Goal: Task Accomplishment & Management: Manage account settings

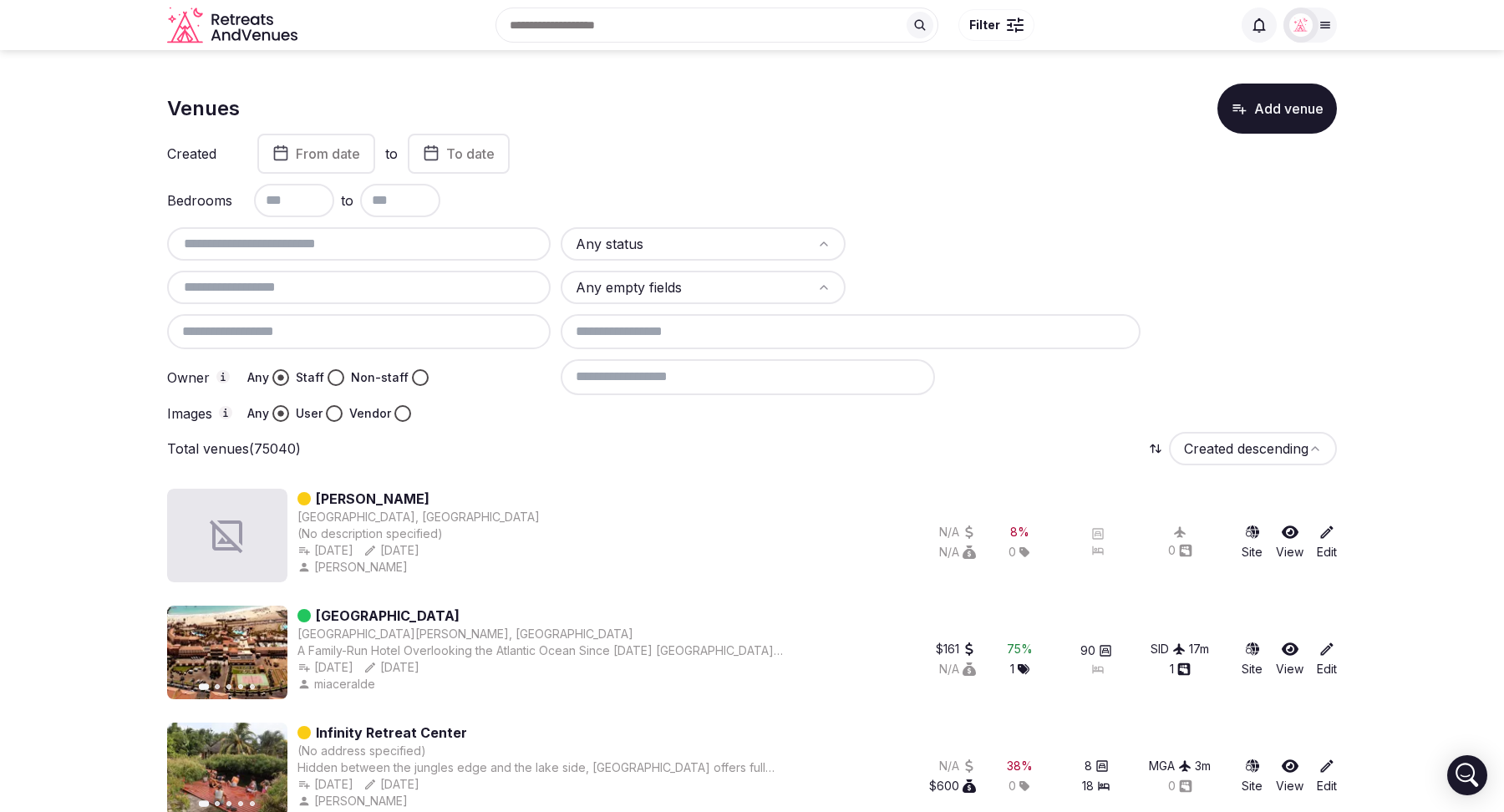
click at [401, 413] on button "Vendor" at bounding box center [402, 412] width 16 height 16
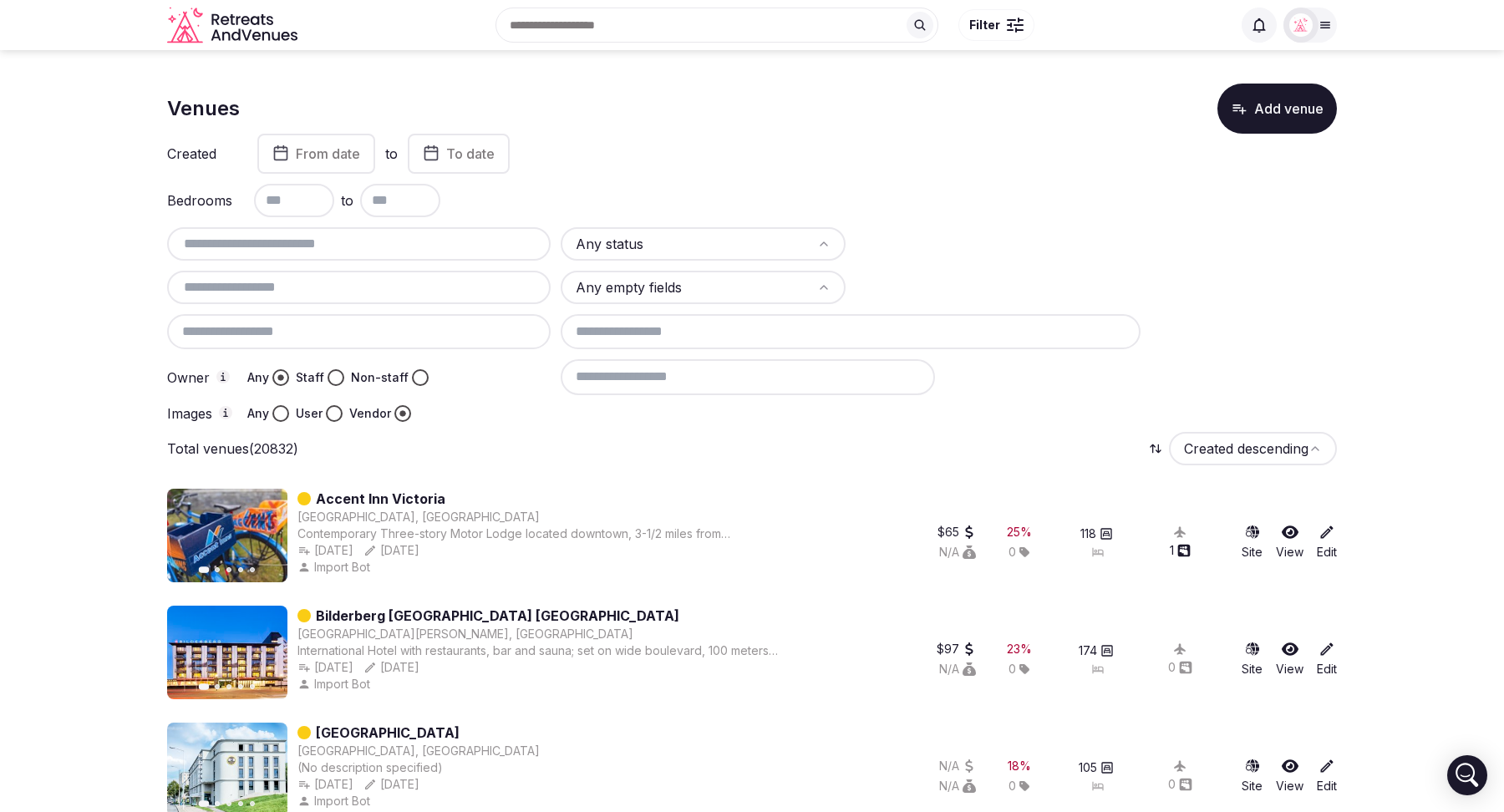
click at [679, 378] on input at bounding box center [748, 376] width 375 height 35
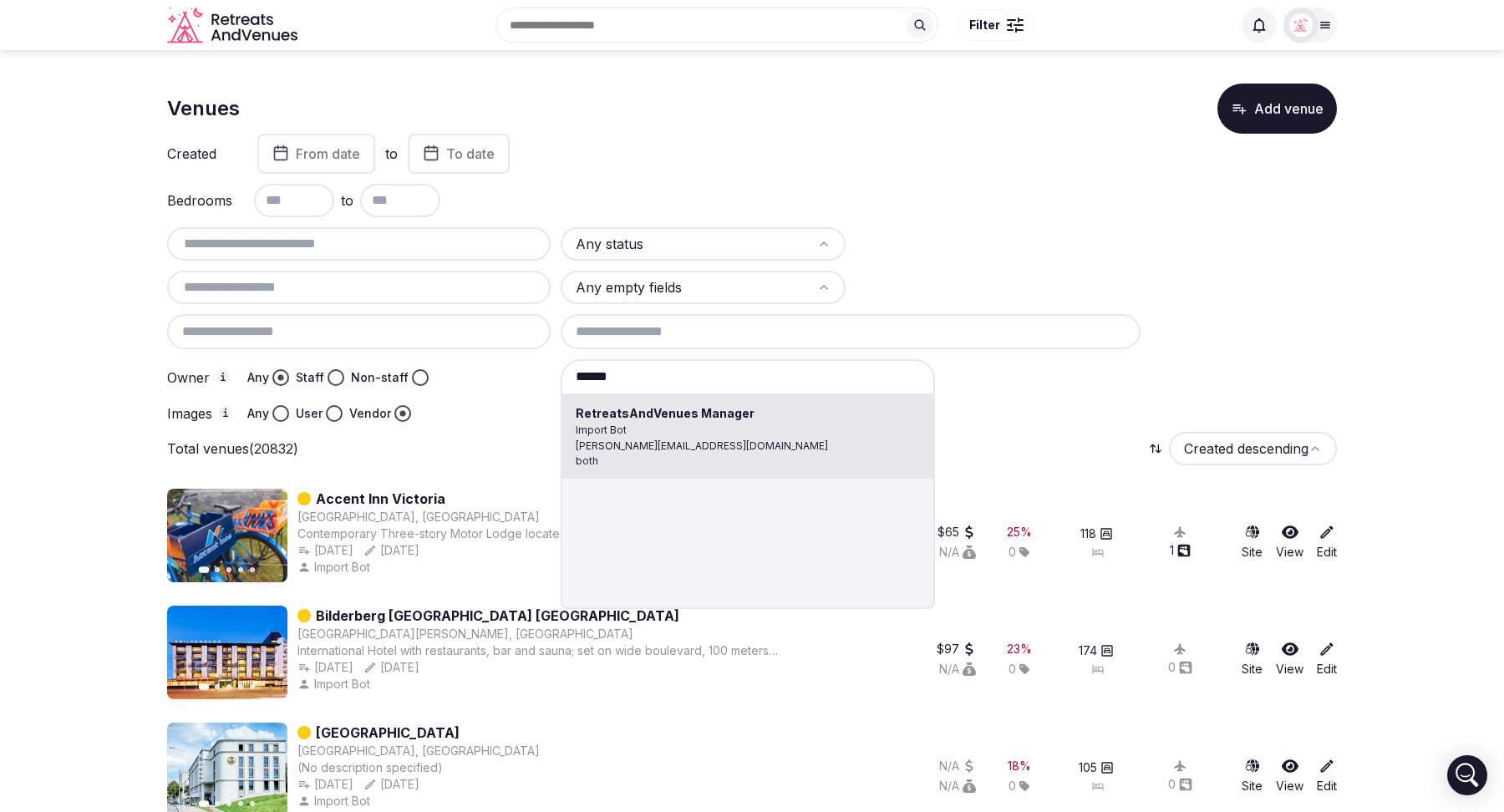
type input "**********"
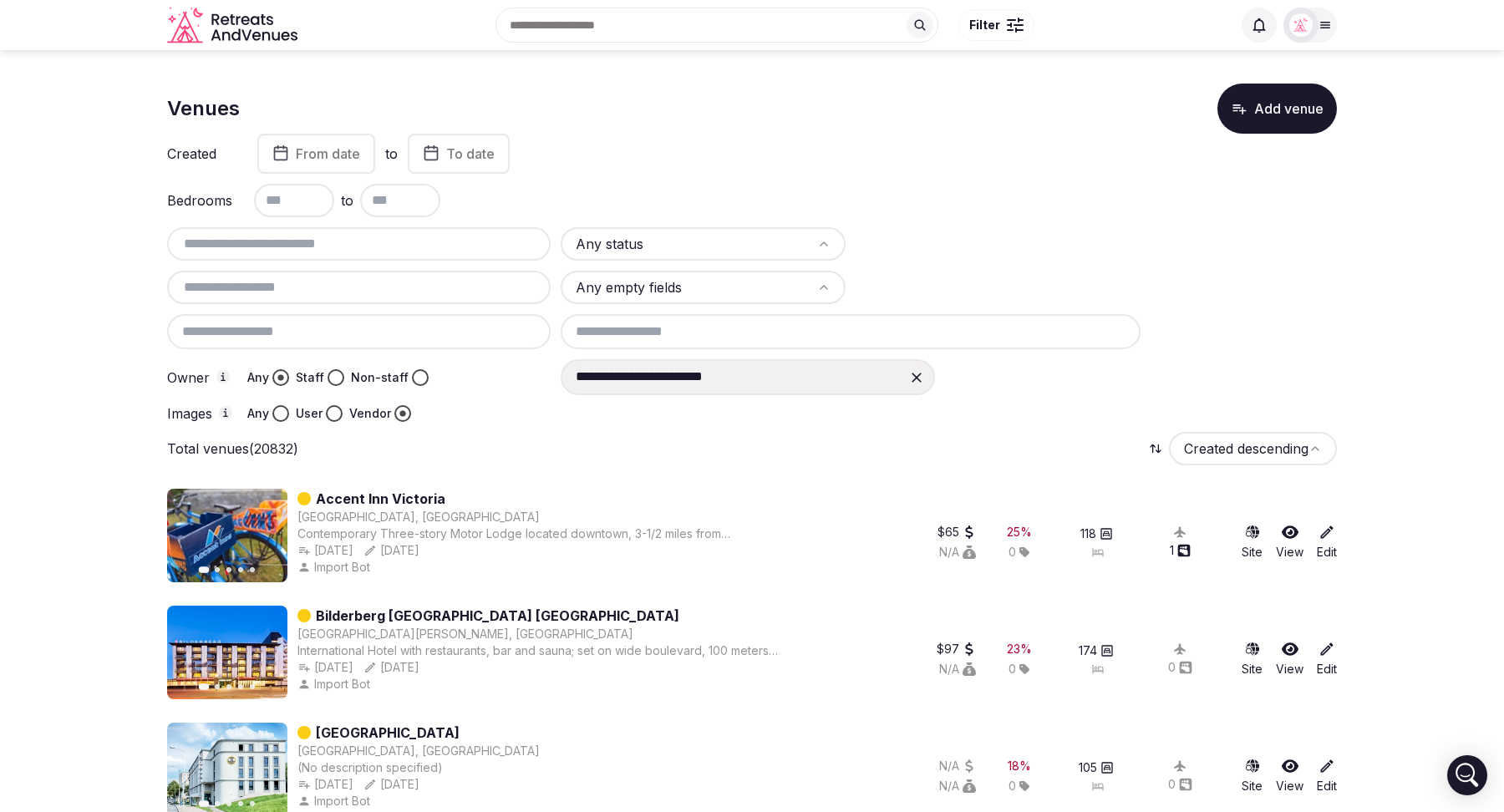
click at [253, 282] on input "text" at bounding box center [358, 286] width 370 height 20
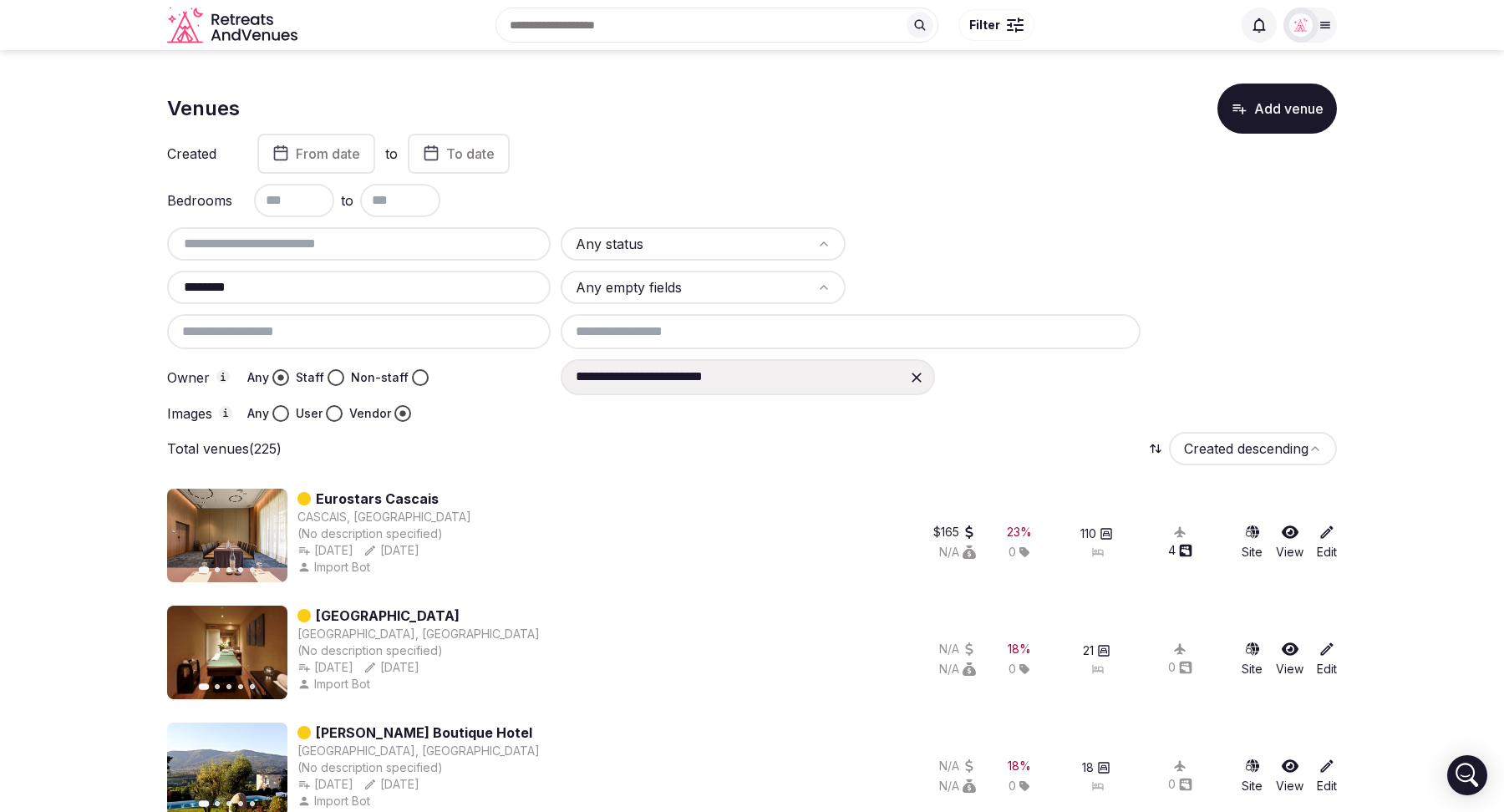
type input "********"
click at [908, 376] on icon at bounding box center [916, 377] width 16 height 16
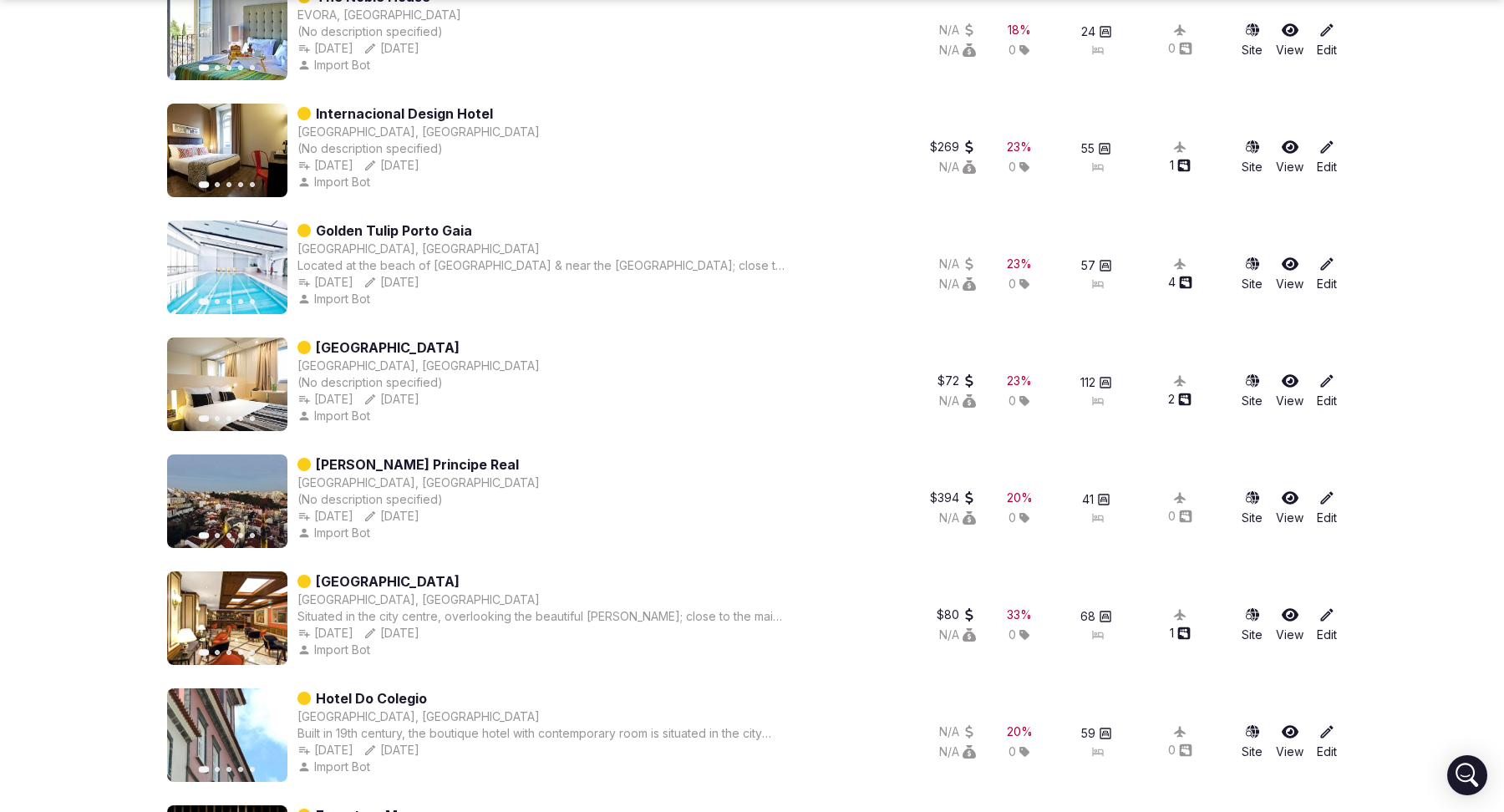
scroll to position [7284, 0]
click at [255, 273] on button "Next slide" at bounding box center [263, 266] width 27 height 27
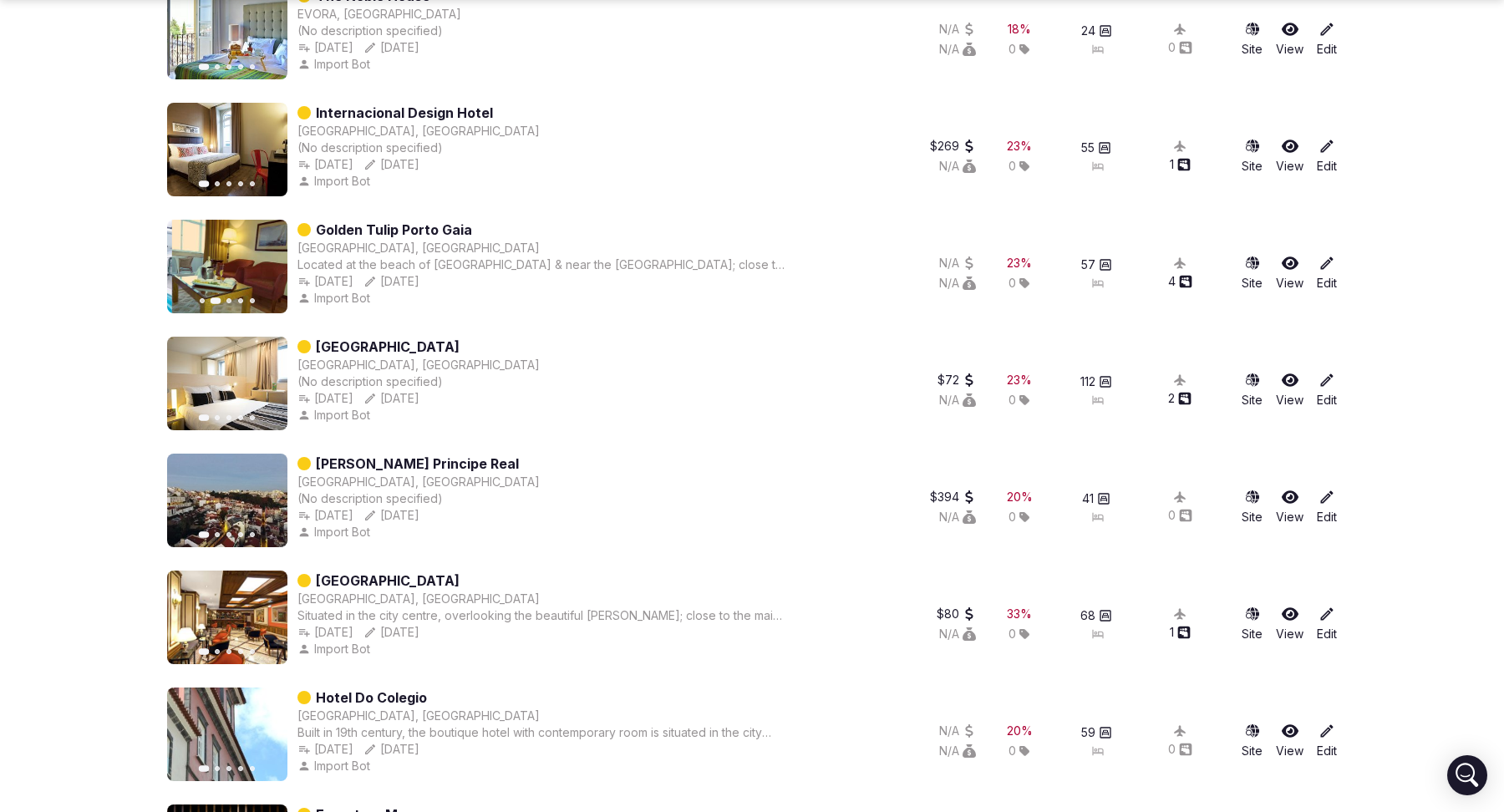
click at [255, 273] on button "Next slide" at bounding box center [263, 266] width 27 height 27
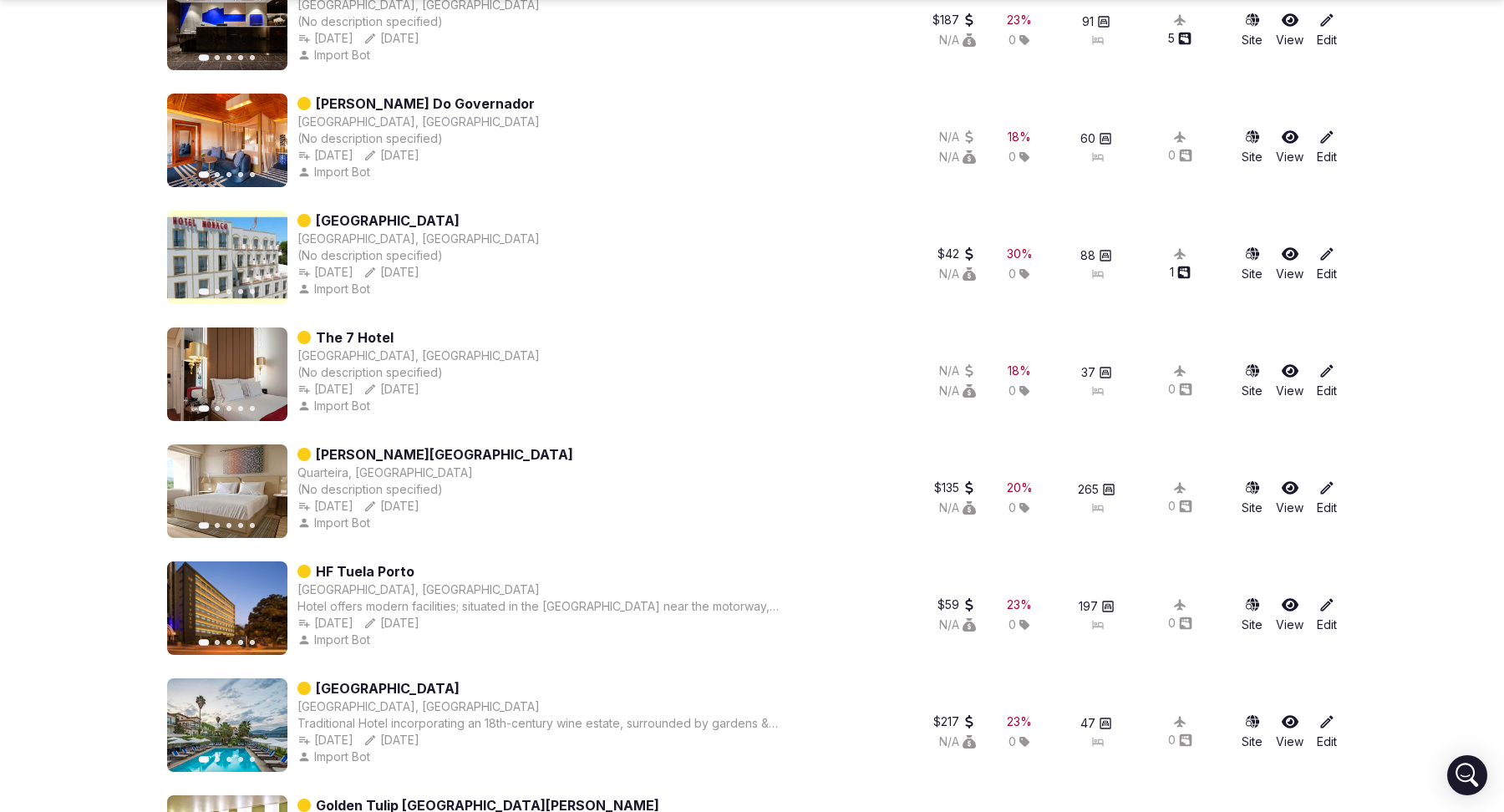
scroll to position [8116, 0]
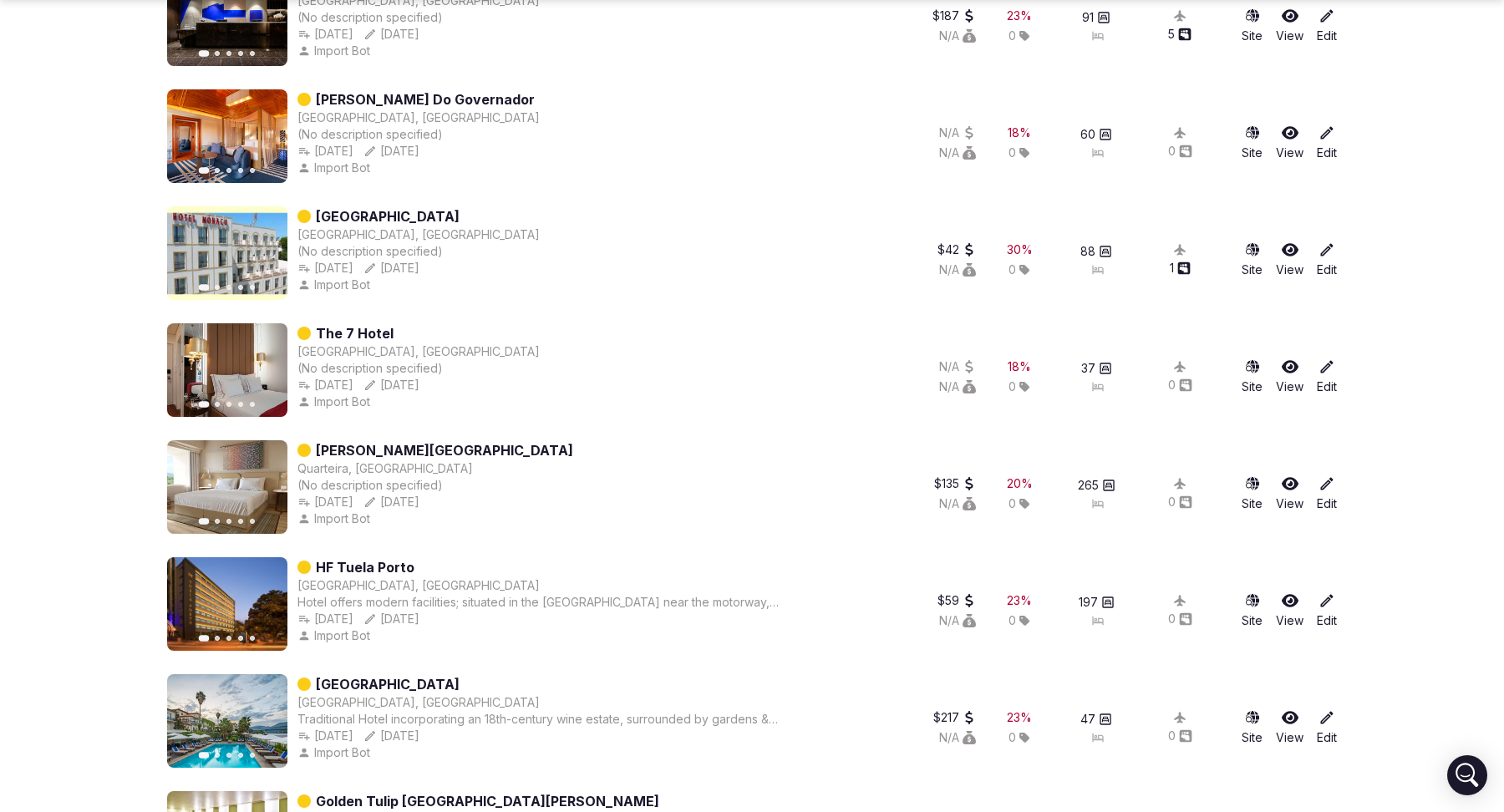
click at [267, 242] on button "Next slide" at bounding box center [263, 253] width 27 height 27
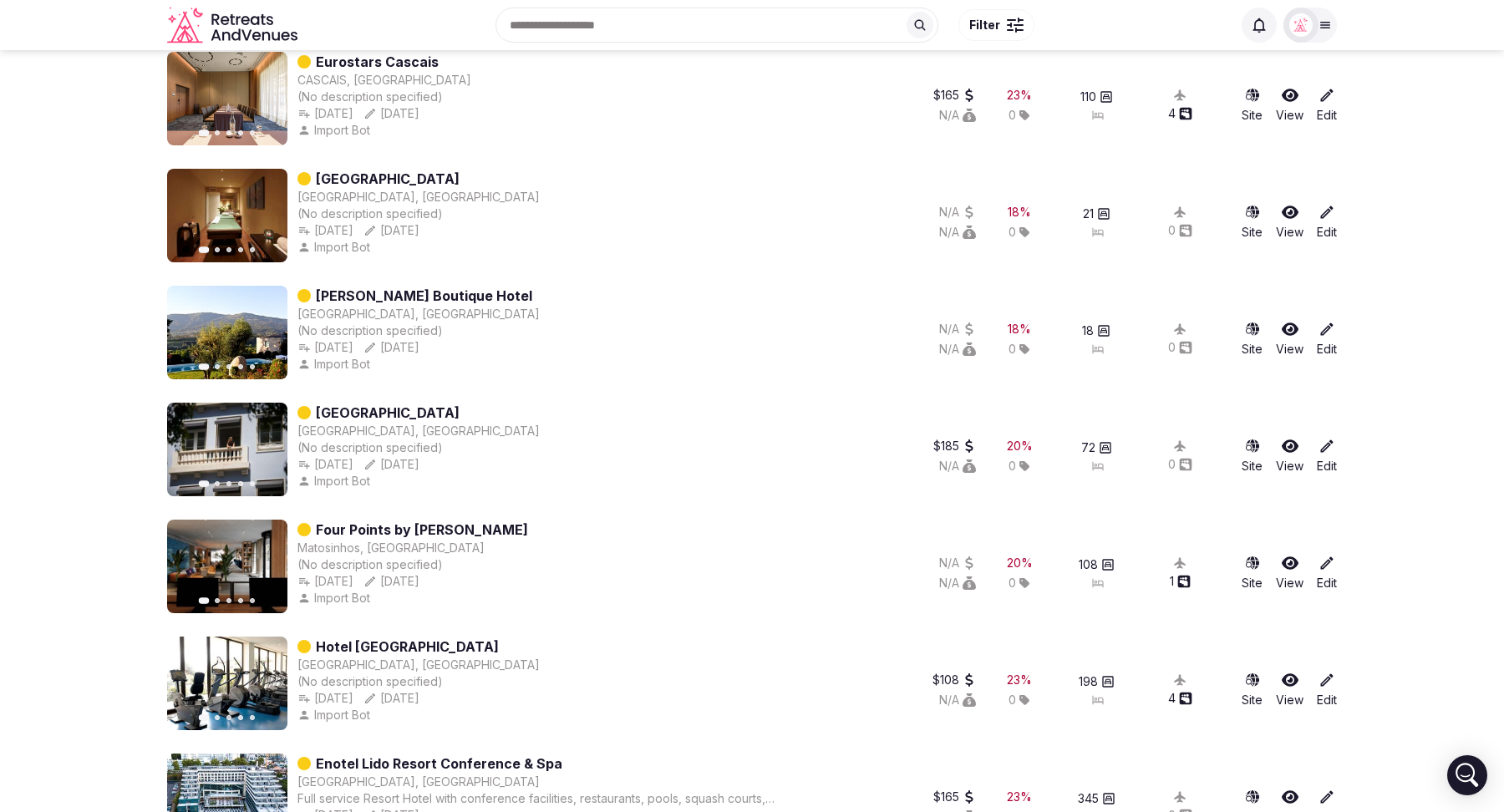
scroll to position [0, 0]
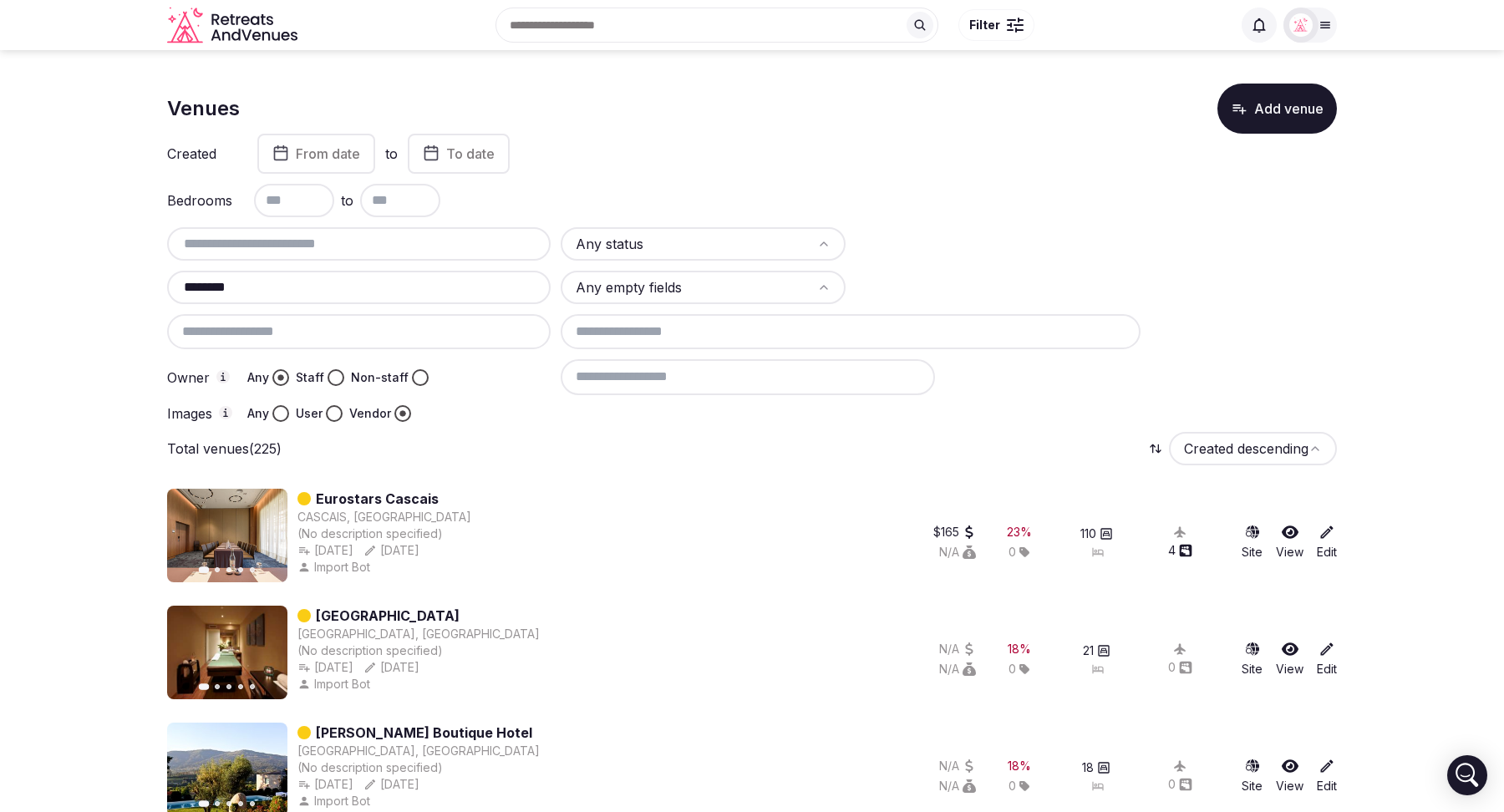
click at [828, 238] on html "Search Popular Destinations Toscana, Italy Riviera Maya, Mexico Indonesia, Bali…" at bounding box center [752, 406] width 1504 height 812
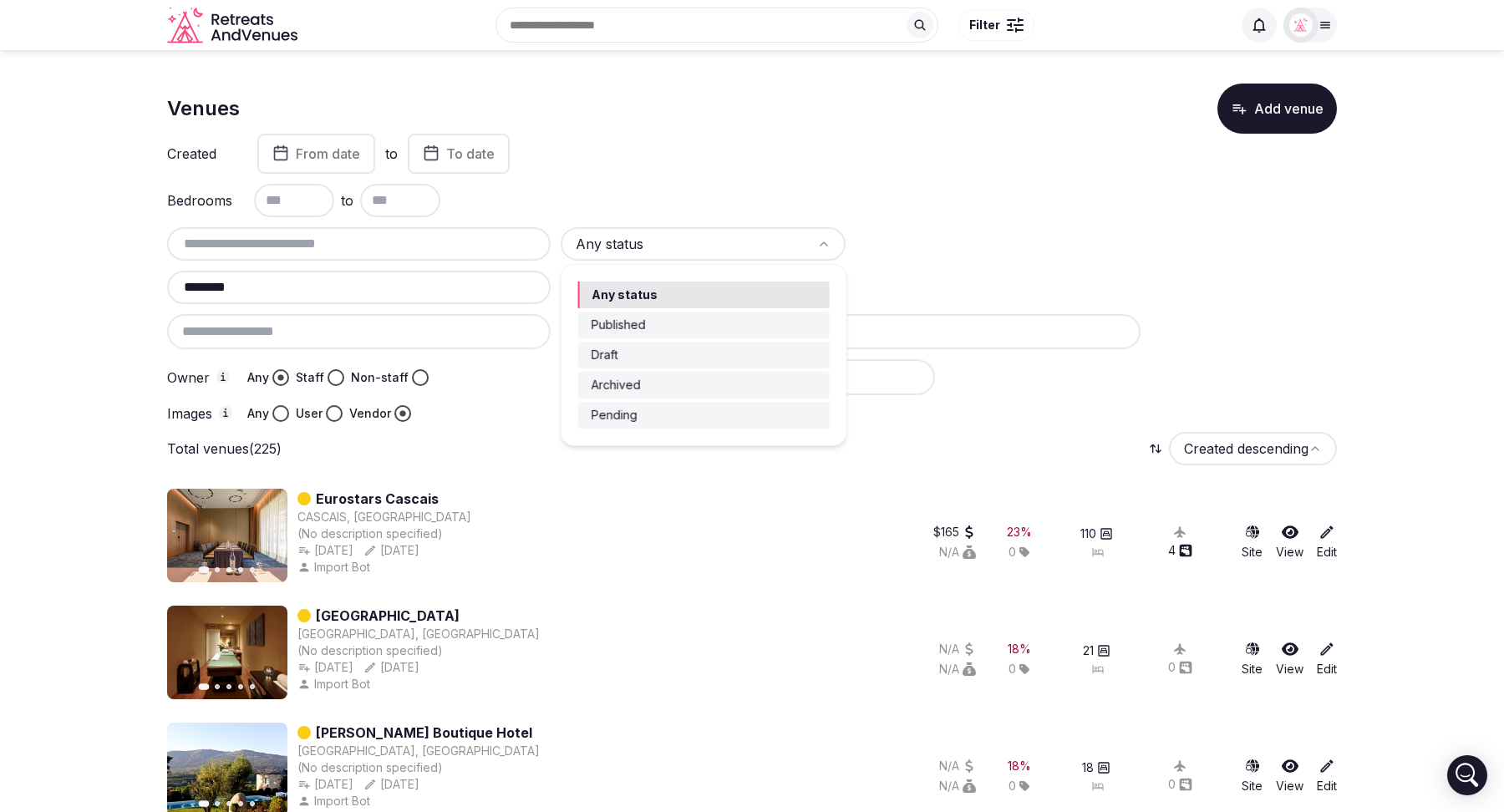
click at [917, 210] on html "Search Popular Destinations Toscana, Italy Riviera Maya, Mexico Indonesia, Bali…" at bounding box center [752, 406] width 1504 height 812
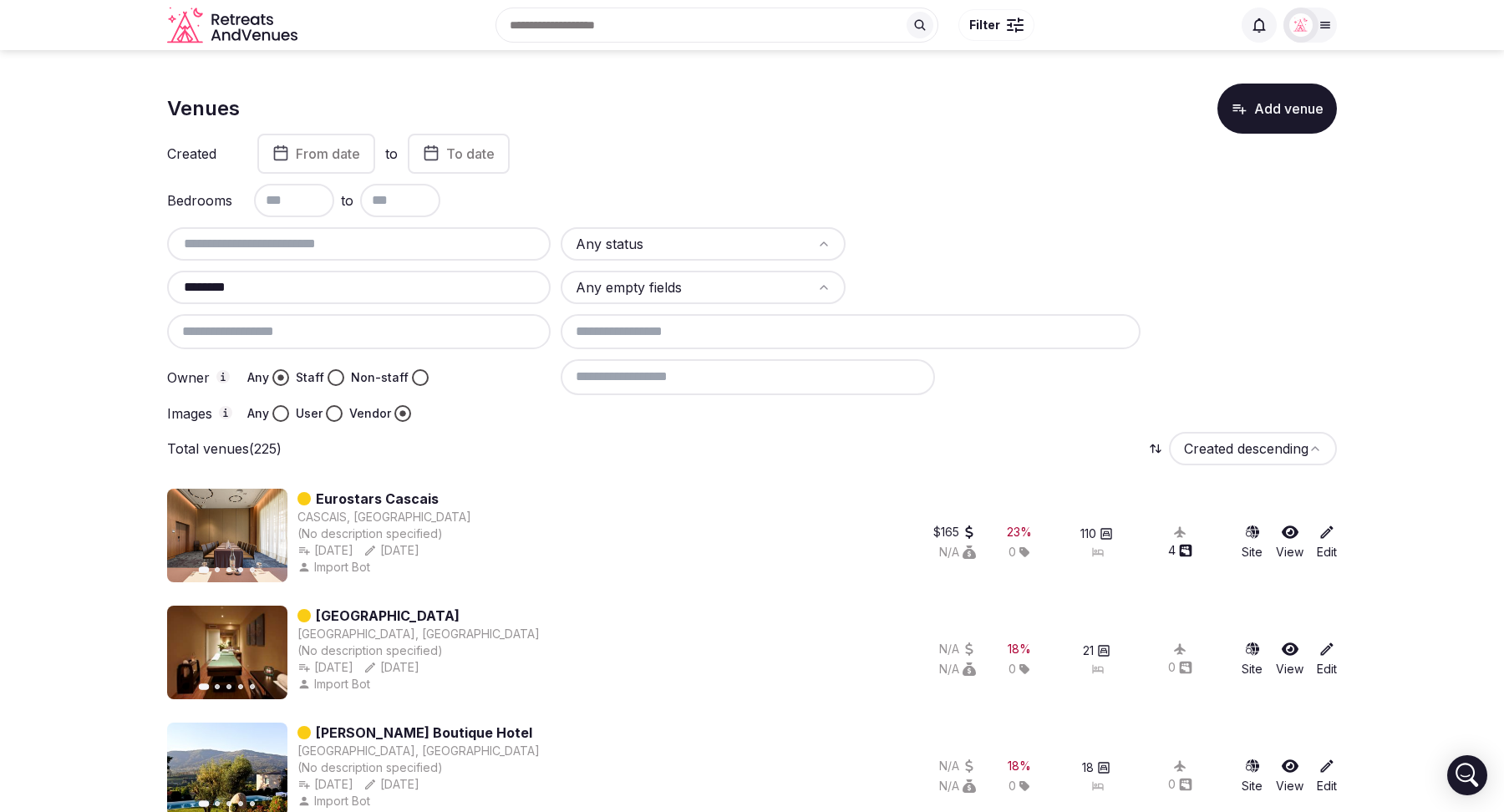
click at [815, 248] on html "Search Popular Destinations Toscana, Italy Riviera Maya, Mexico Indonesia, Bali…" at bounding box center [752, 406] width 1504 height 812
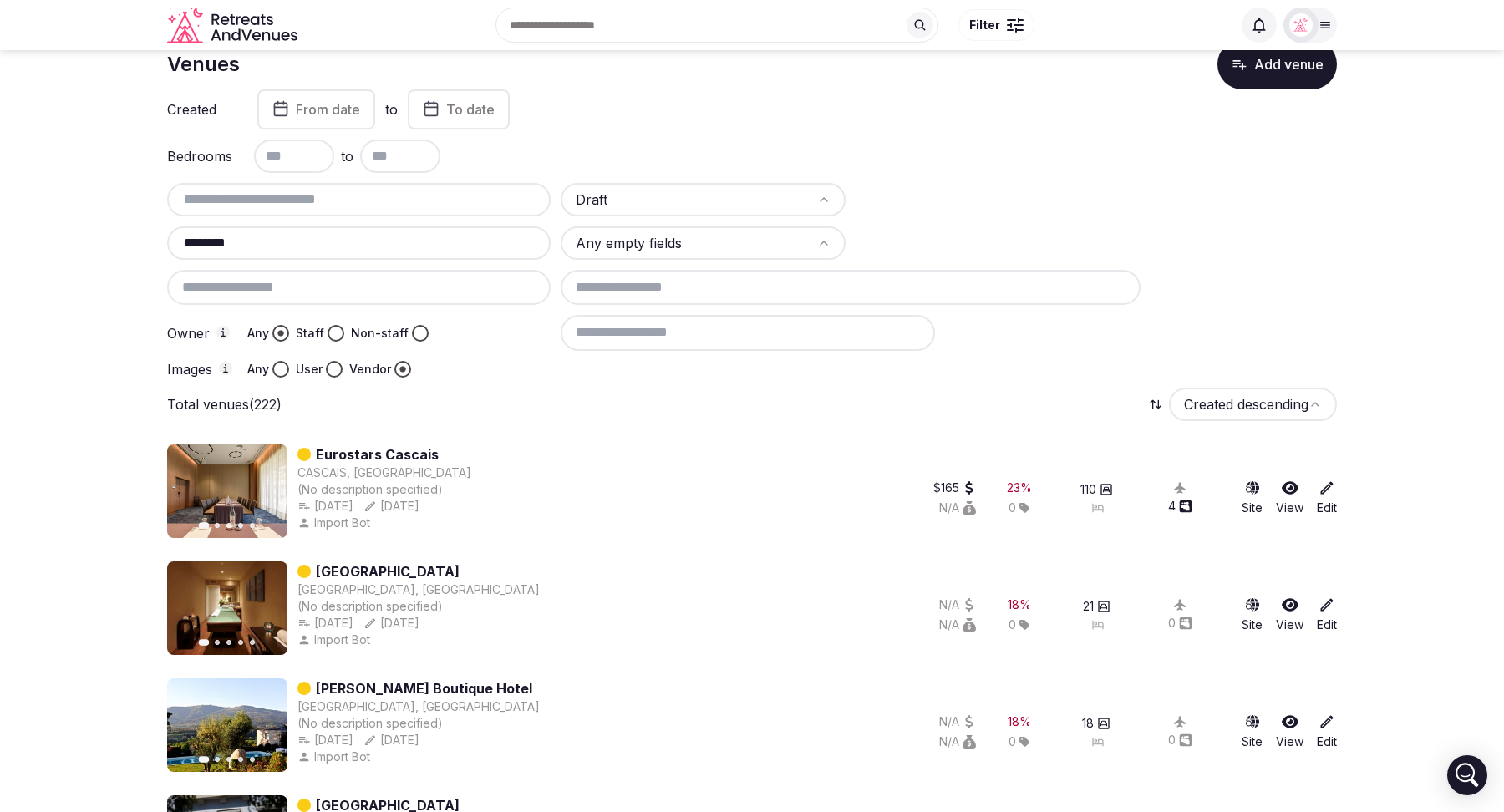
scroll to position [52, 0]
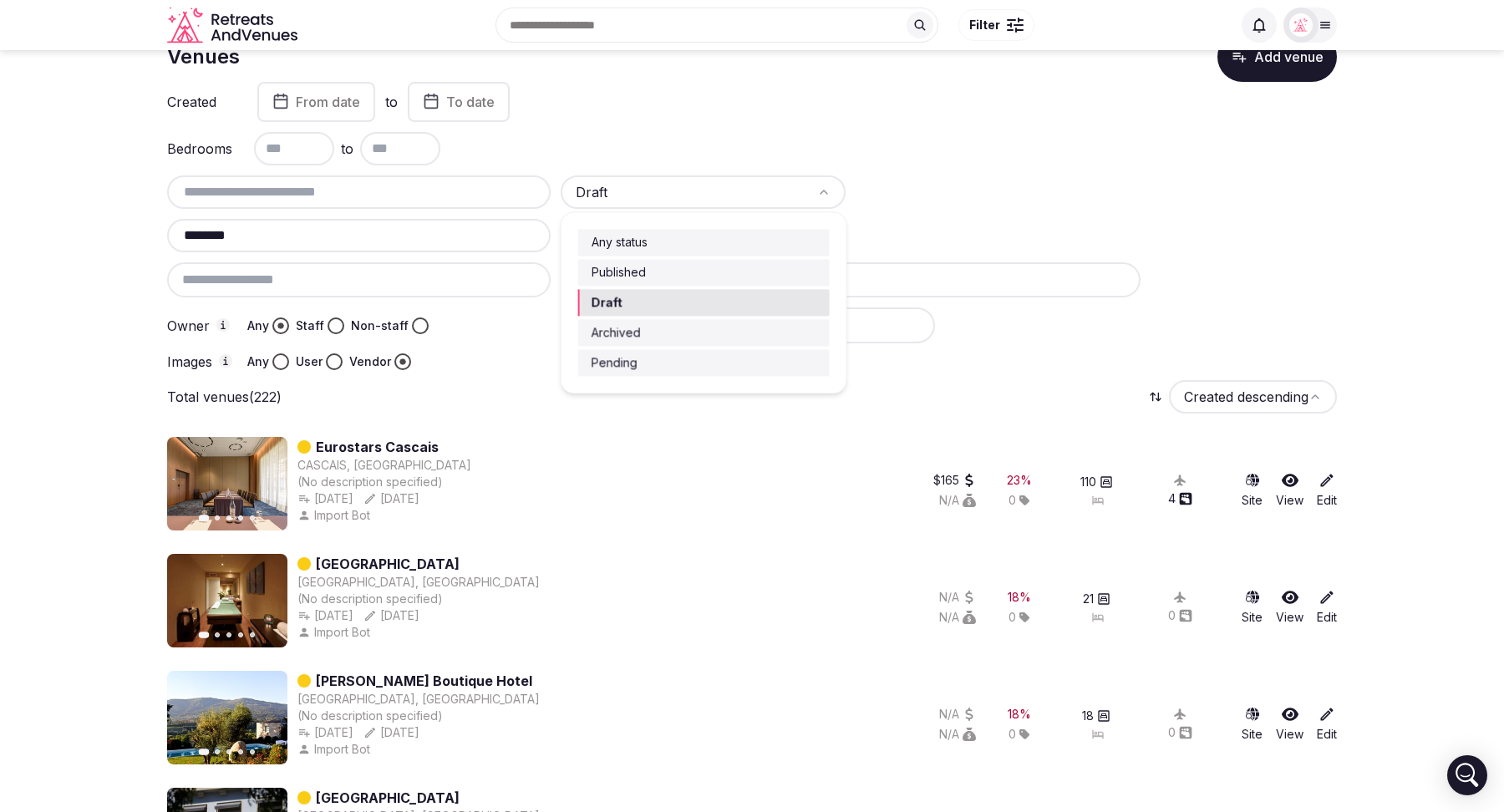
click at [690, 188] on html "Search Popular Destinations Toscana, Italy Riviera Maya, Mexico Indonesia, Bali…" at bounding box center [752, 354] width 1504 height 812
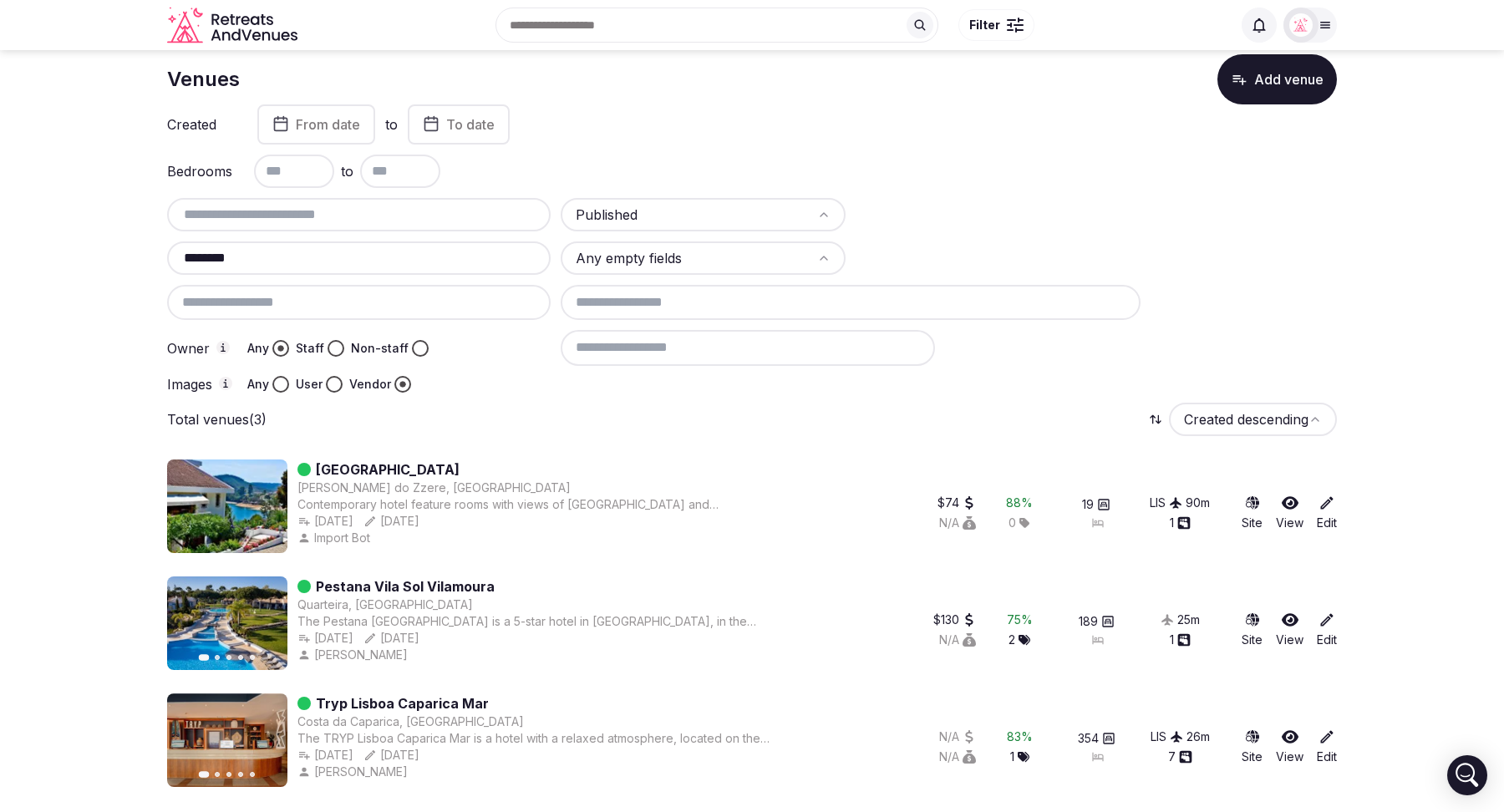
scroll to position [0, 0]
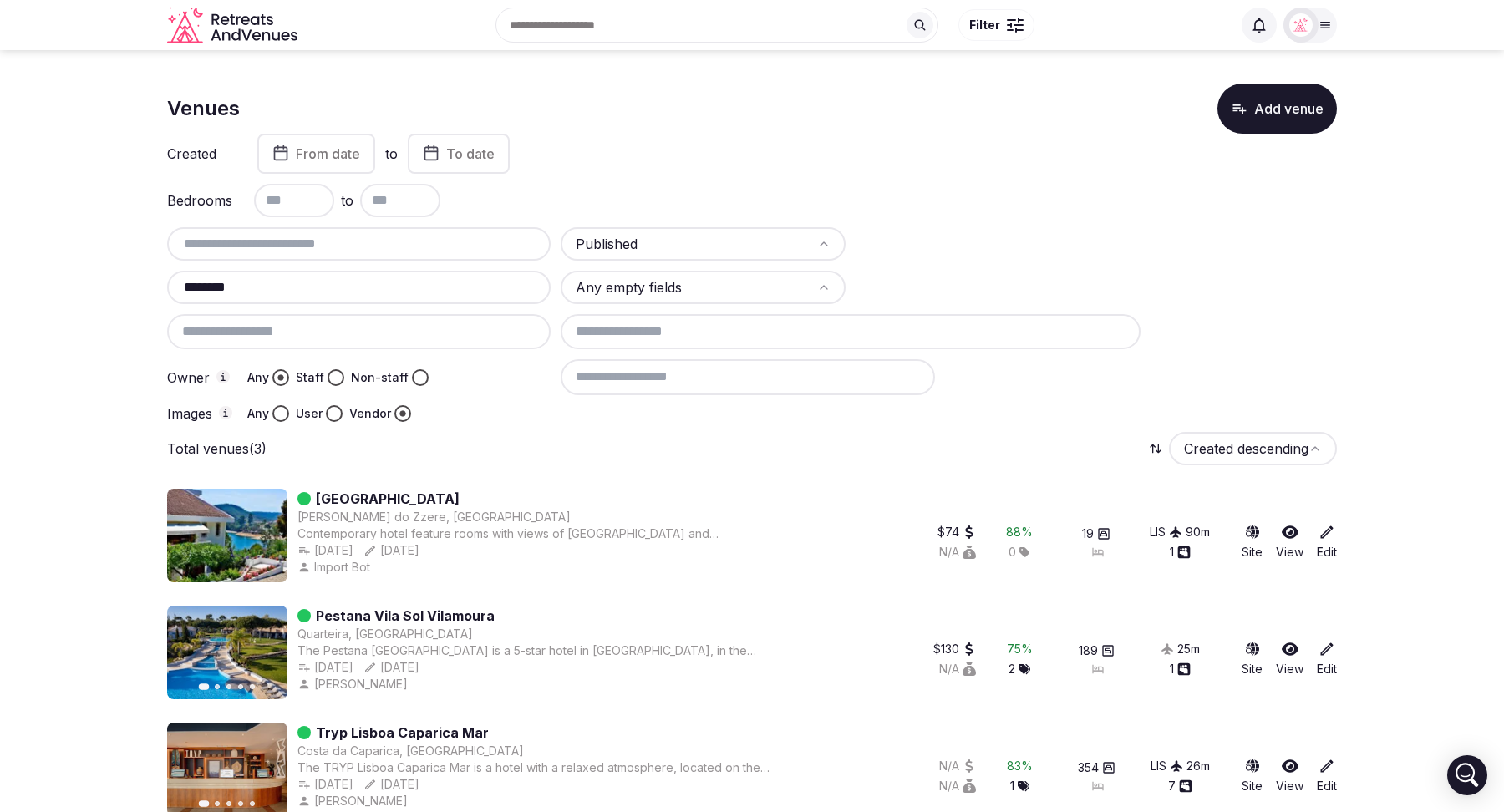
click at [414, 377] on button "Non-staff" at bounding box center [420, 377] width 16 height 16
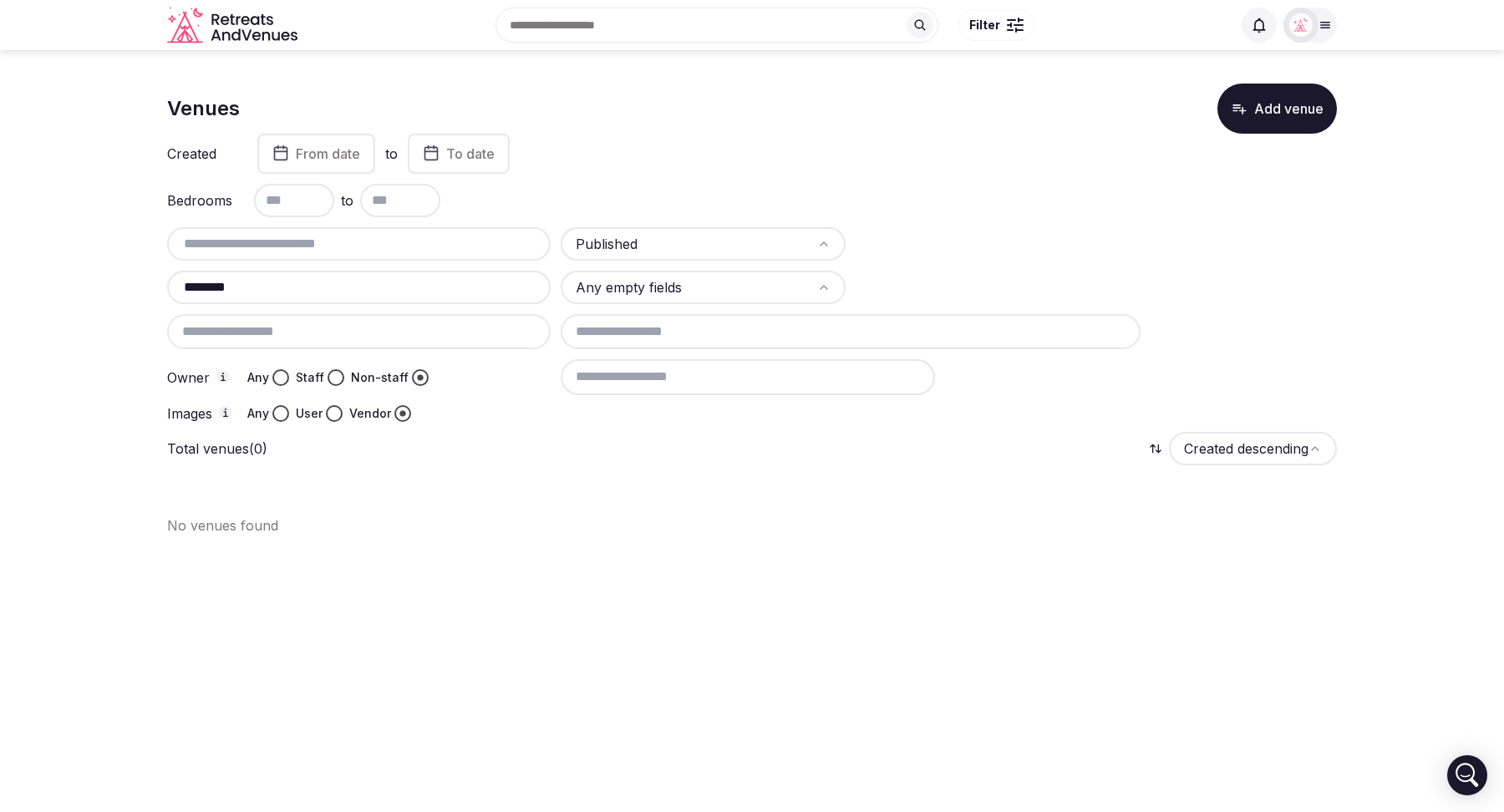
click at [332, 374] on button "Staff" at bounding box center [335, 377] width 16 height 16
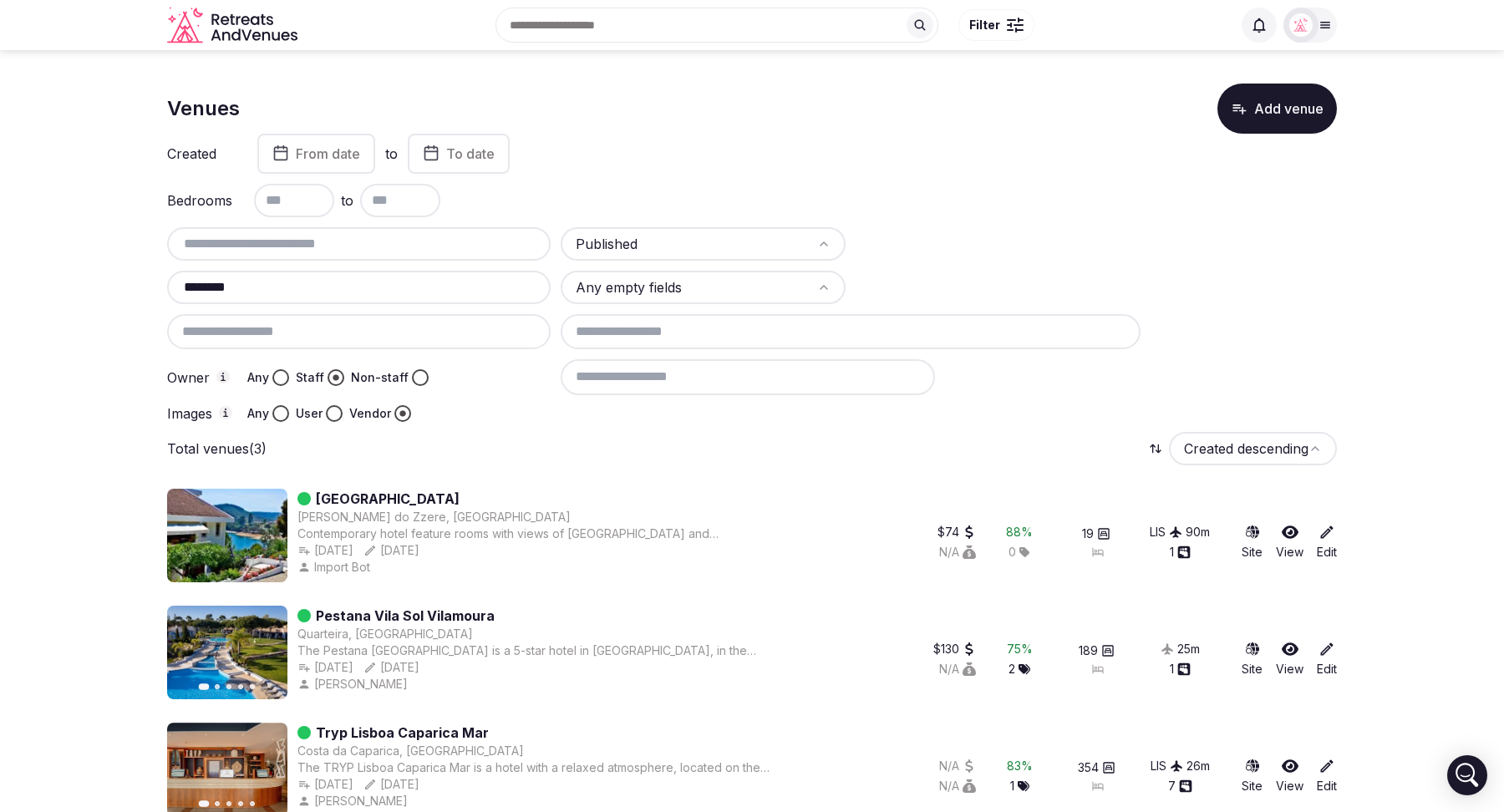
click at [282, 410] on button "Any" at bounding box center [281, 412] width 16 height 16
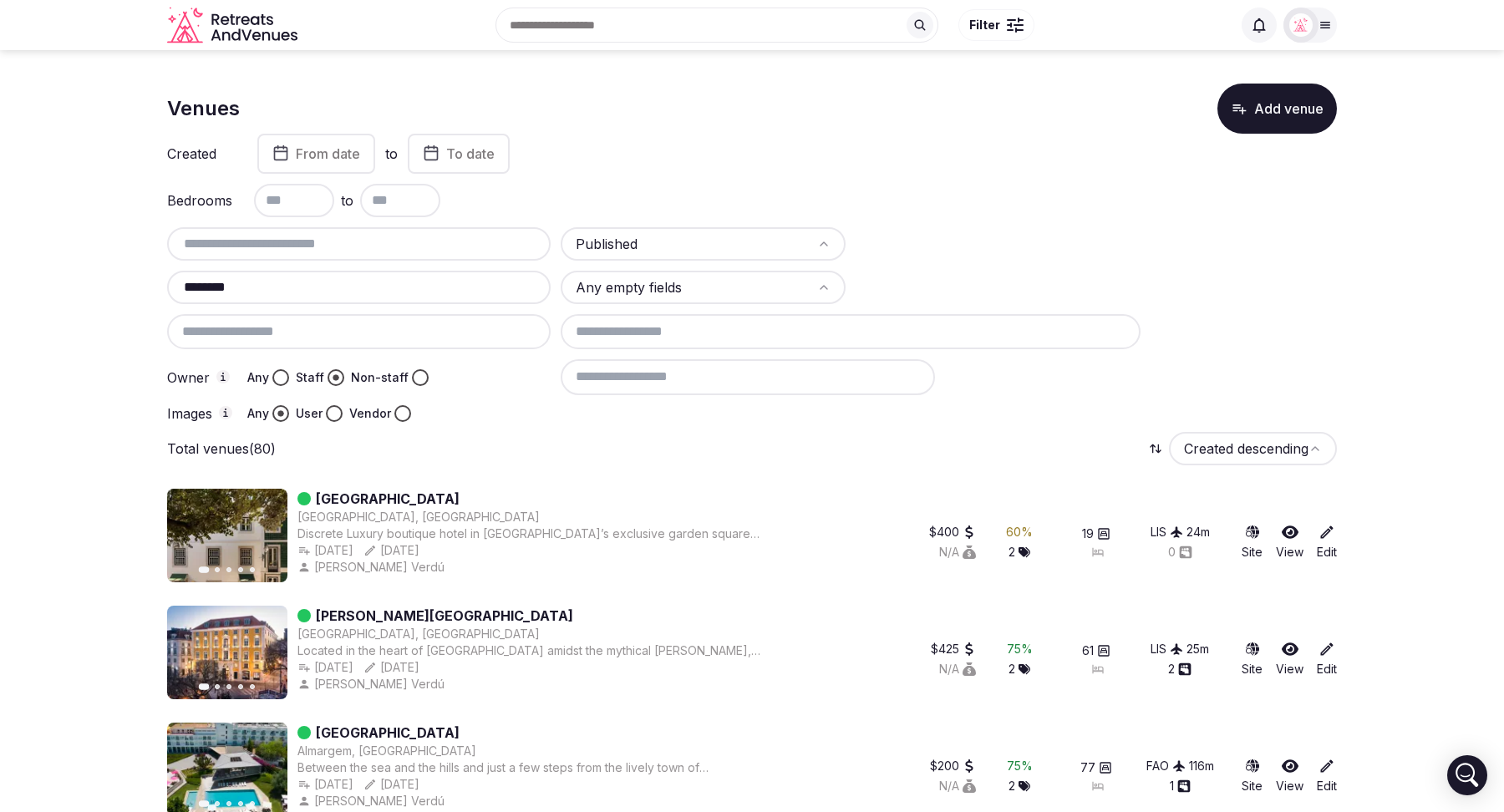
click at [801, 244] on html "Search Popular Destinations Toscana, Italy Riviera Maya, Mexico Indonesia, Bali…" at bounding box center [752, 406] width 1504 height 812
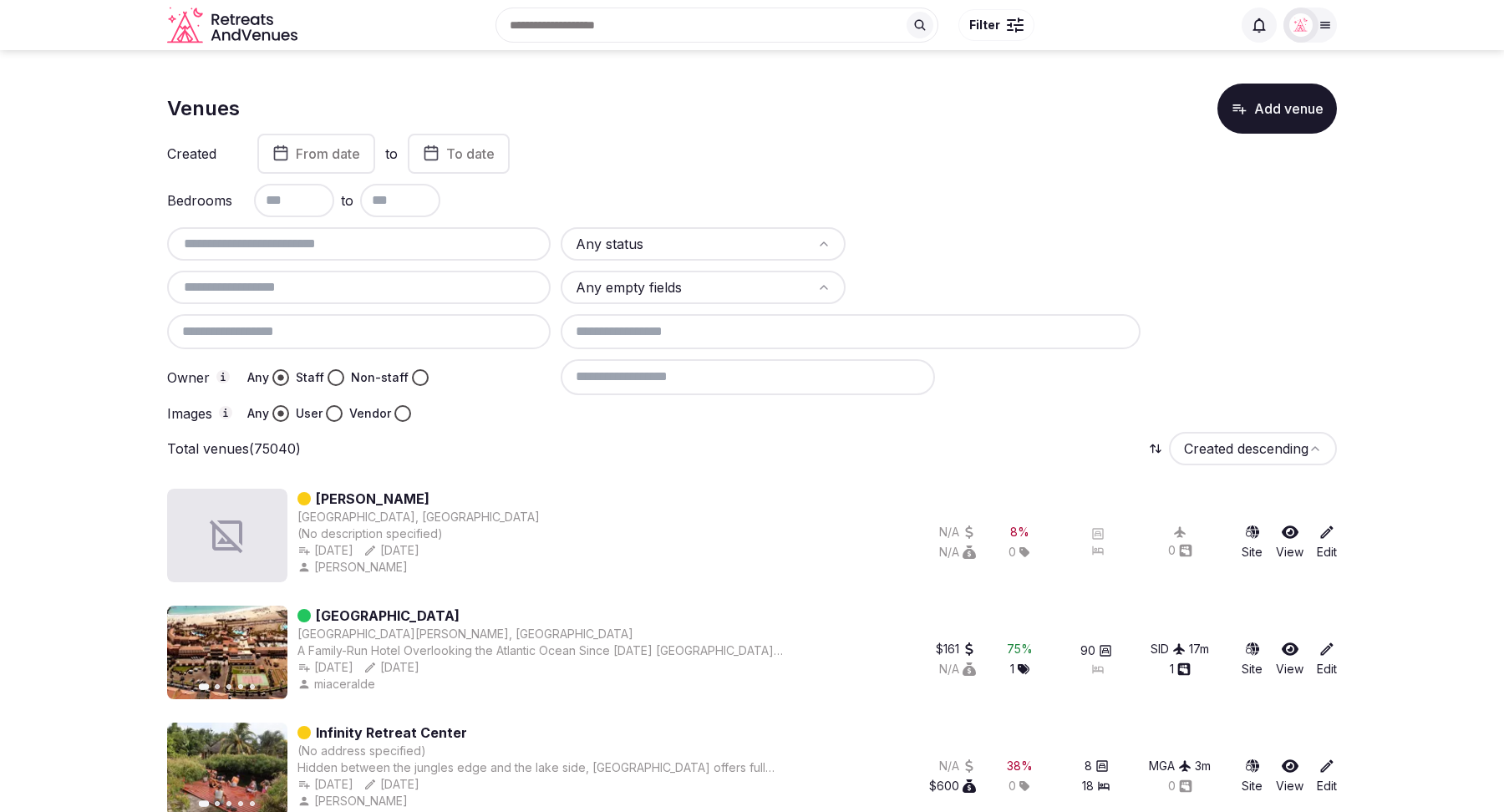
click at [673, 376] on input at bounding box center [748, 376] width 375 height 35
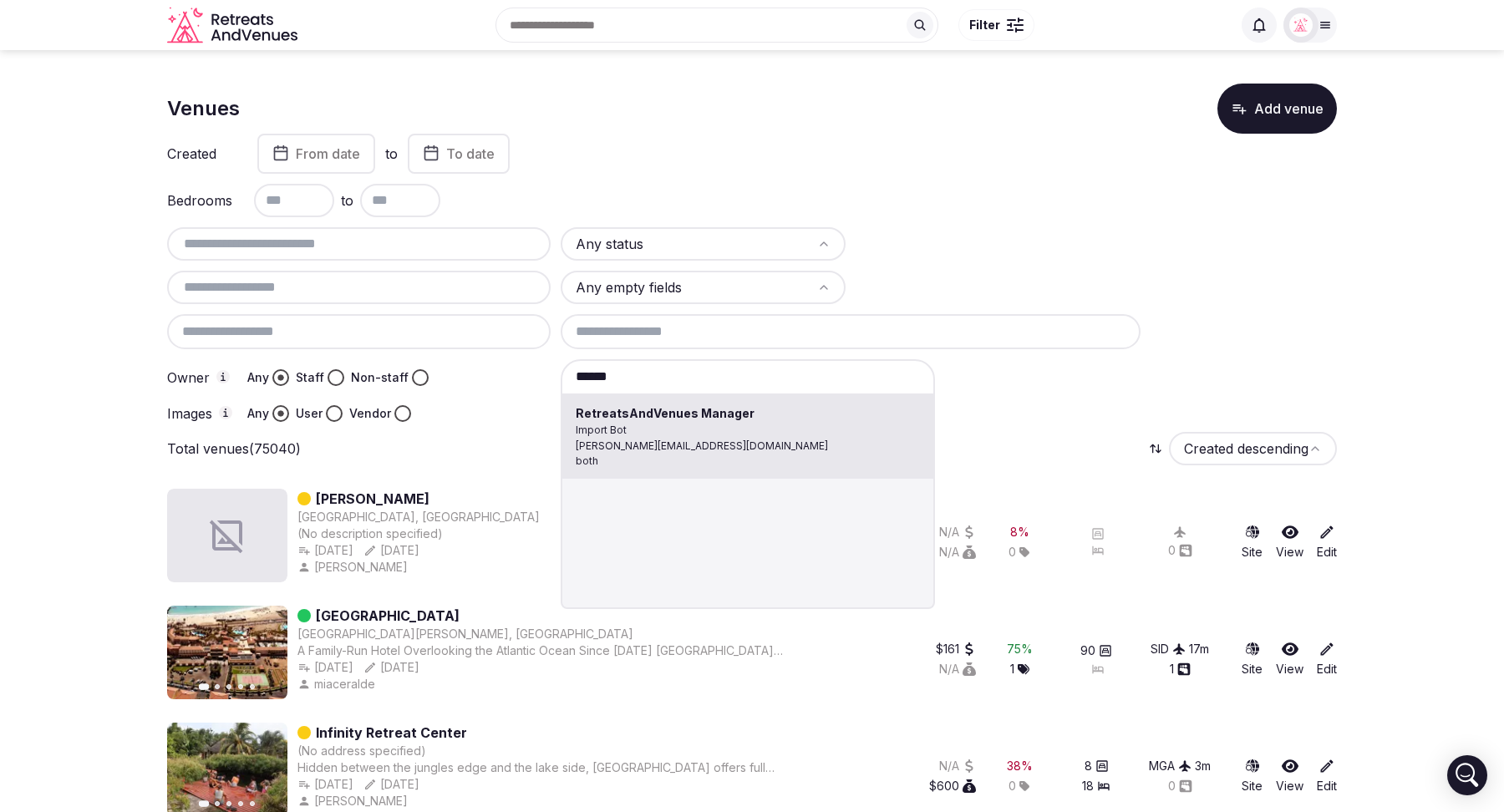
type input "**********"
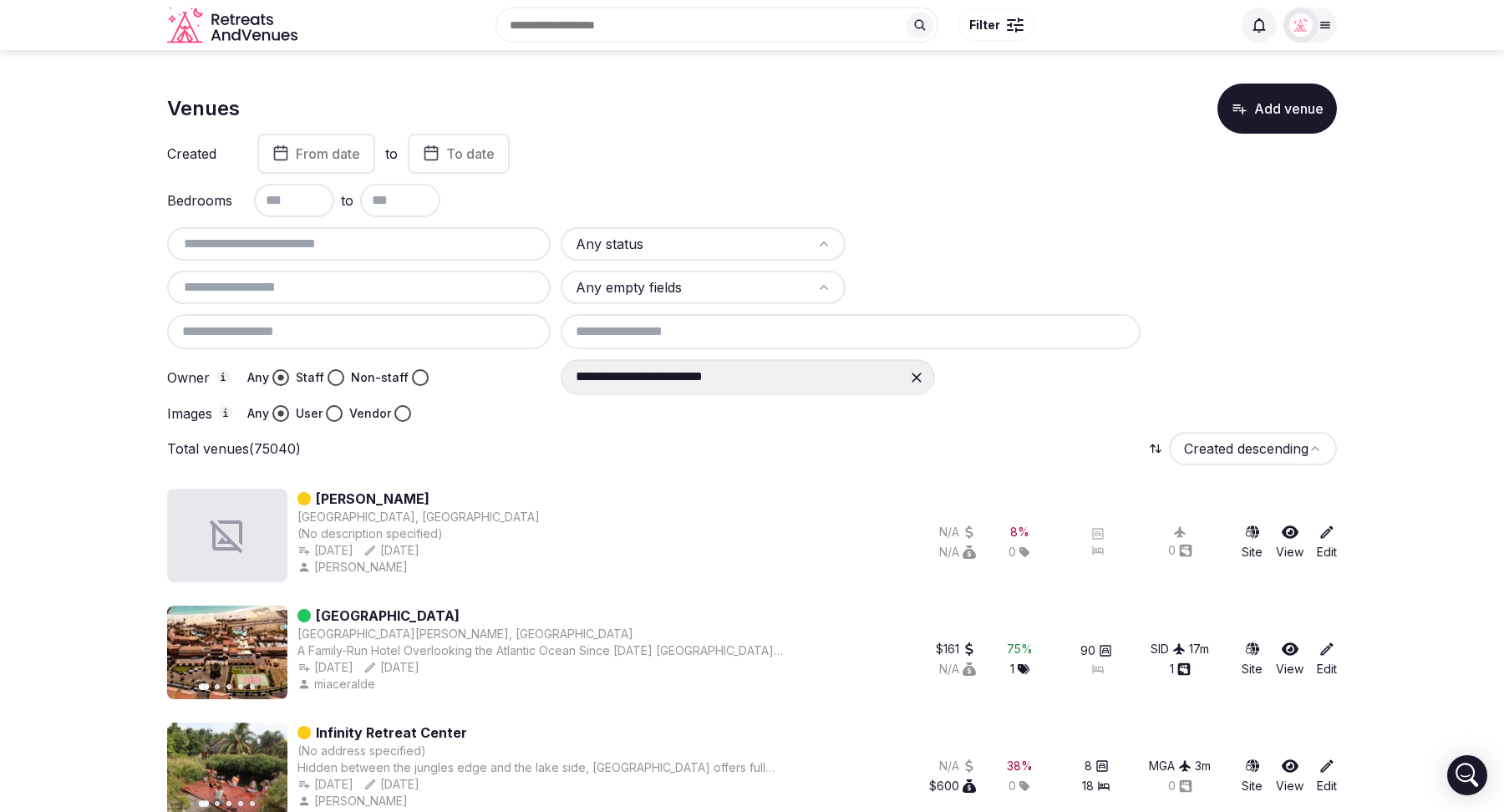
click at [923, 378] on icon at bounding box center [916, 377] width 16 height 16
click at [675, 378] on input at bounding box center [748, 376] width 375 height 35
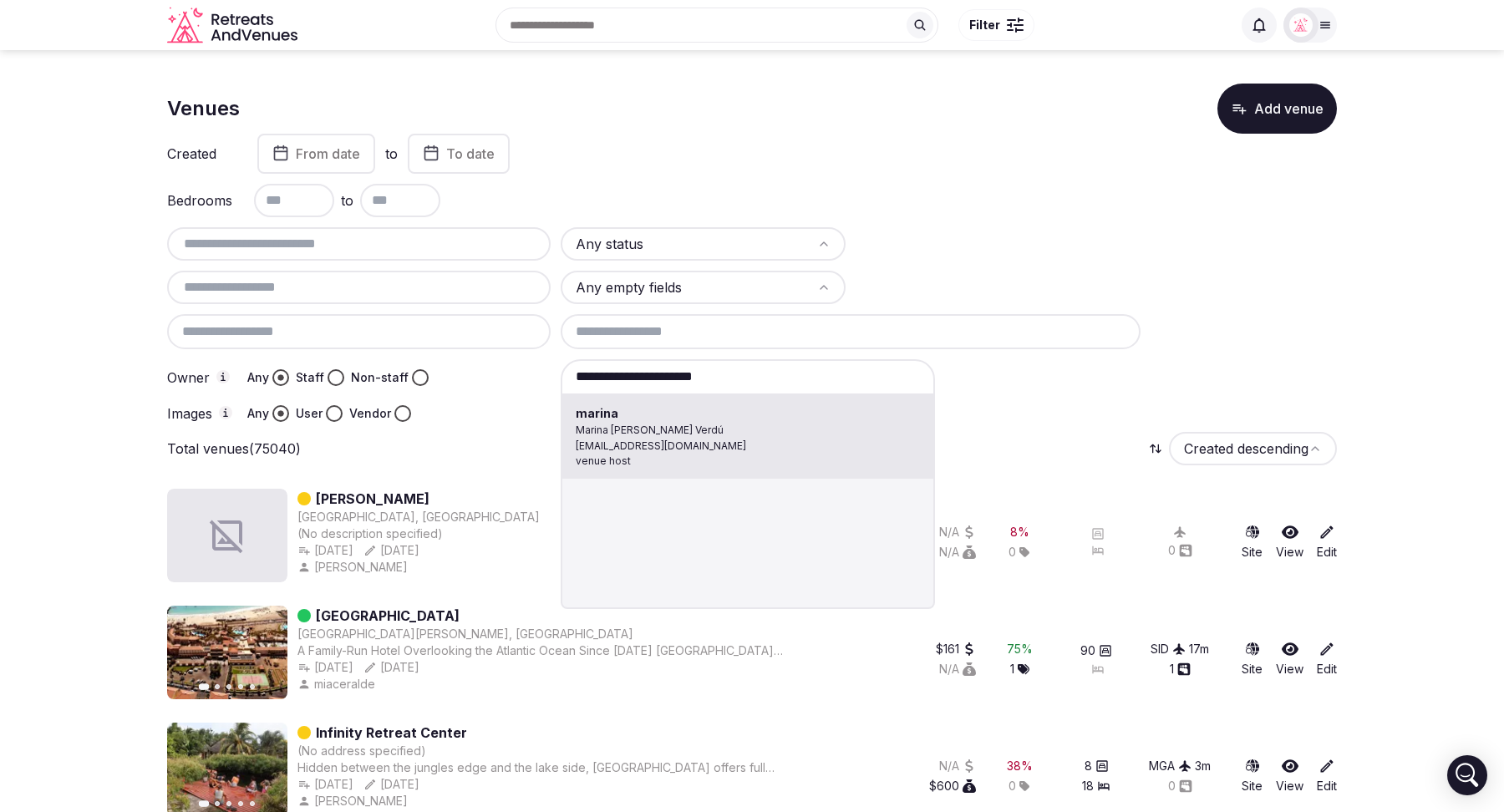
type input "******"
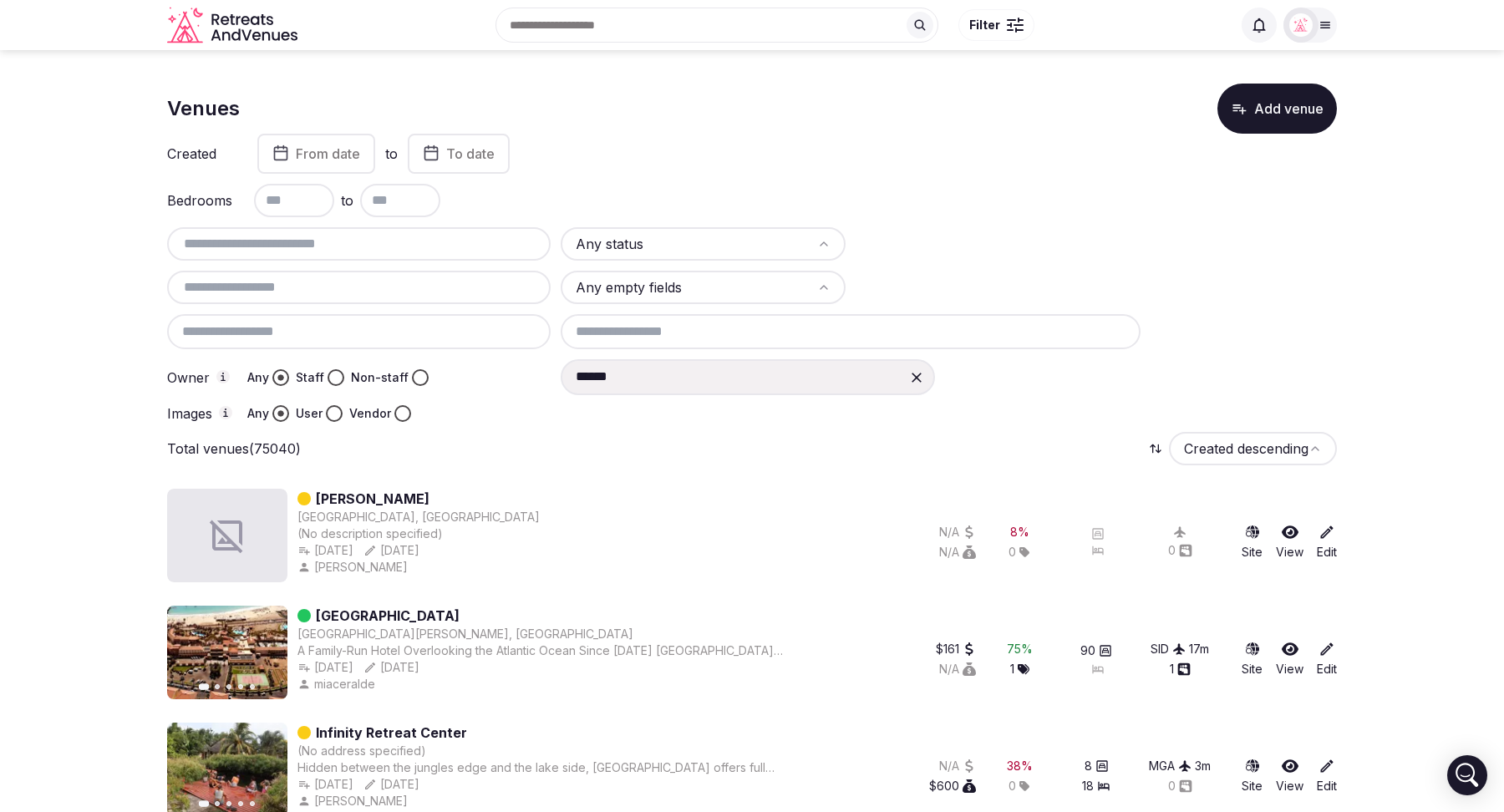
click at [912, 381] on icon at bounding box center [916, 377] width 16 height 16
click at [395, 408] on button "Vendor" at bounding box center [402, 412] width 16 height 16
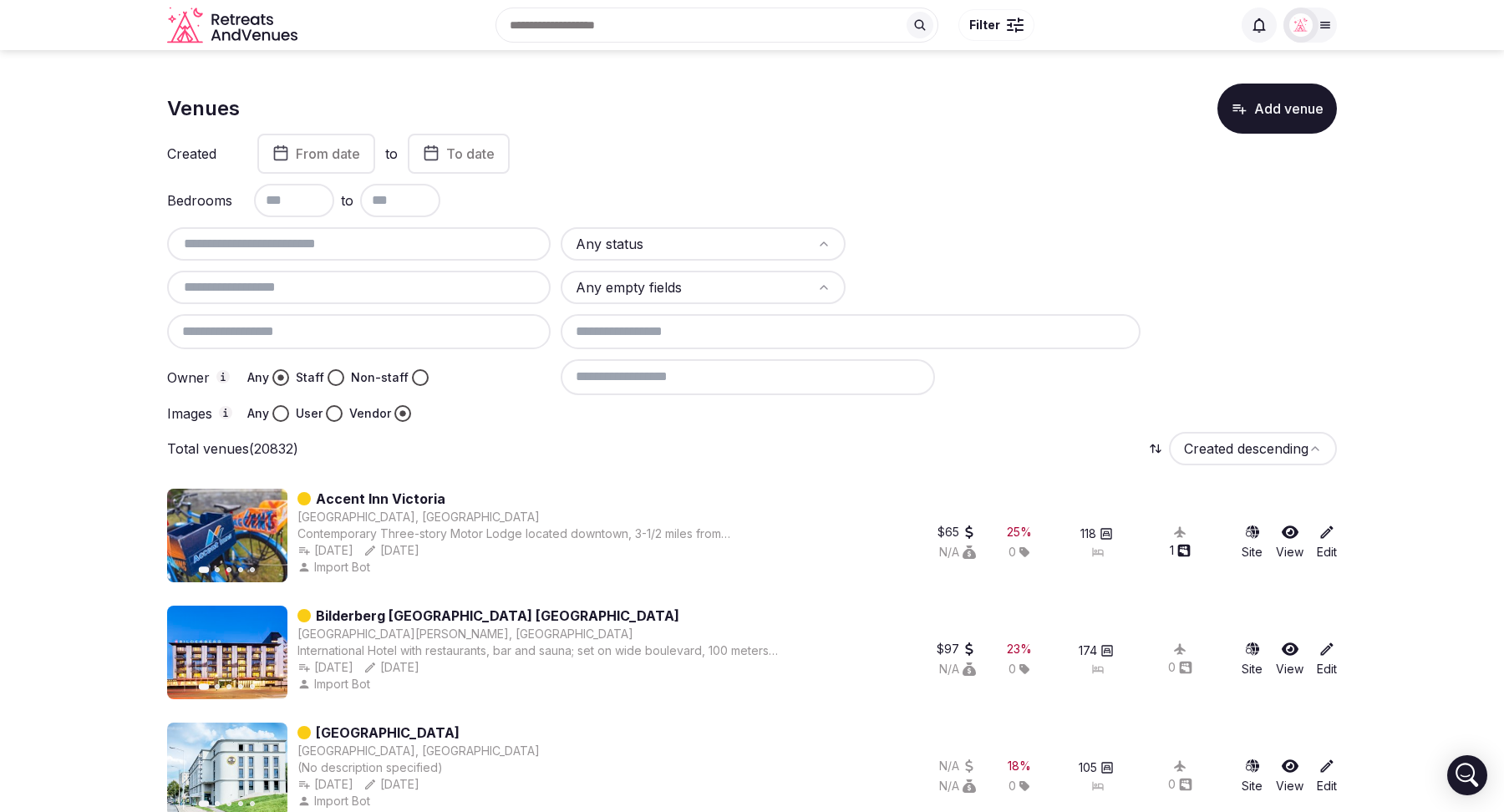
type button "vendor"
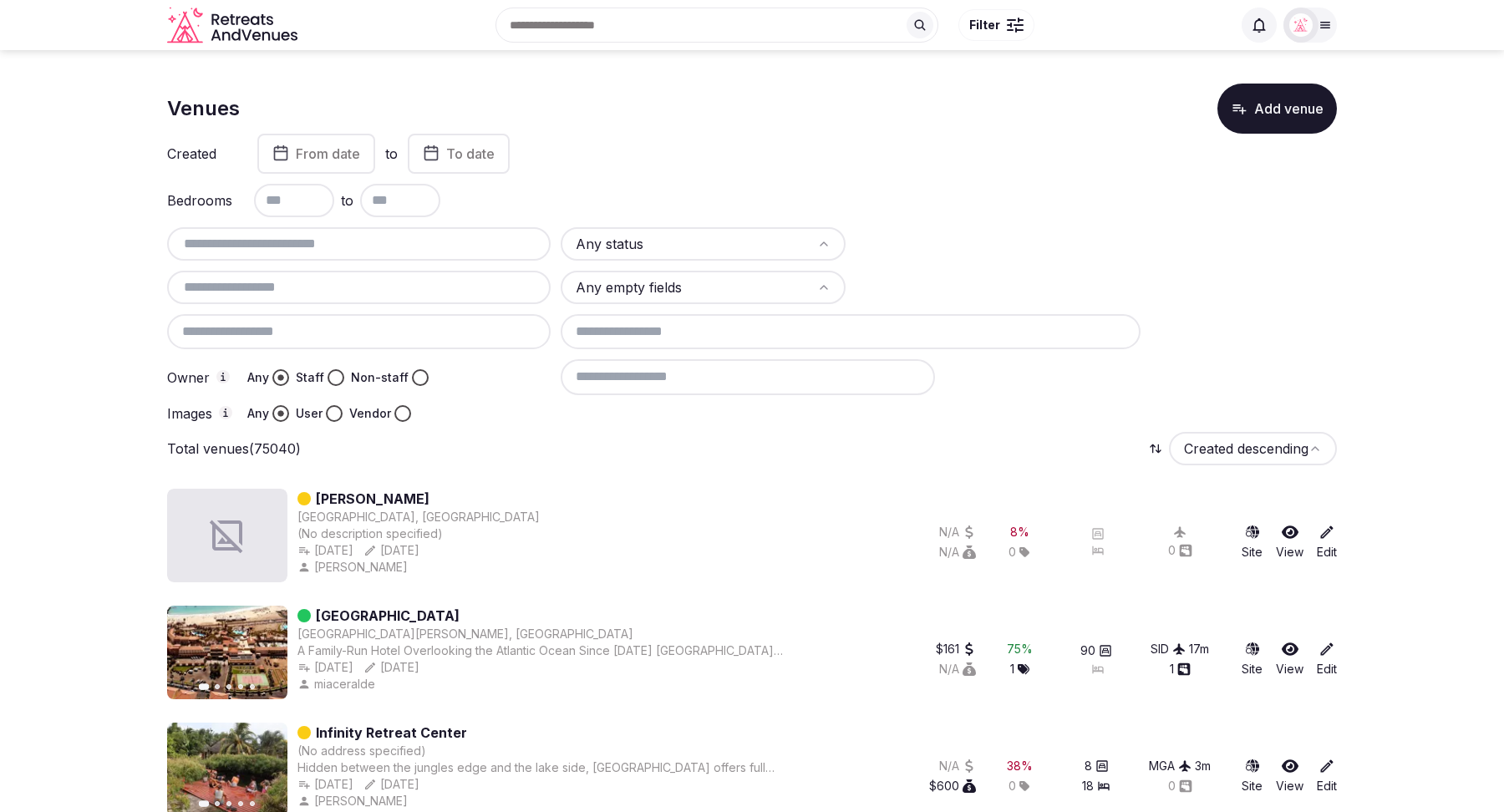
click at [270, 337] on div at bounding box center [359, 331] width 383 height 35
click at [285, 334] on div at bounding box center [359, 331] width 383 height 35
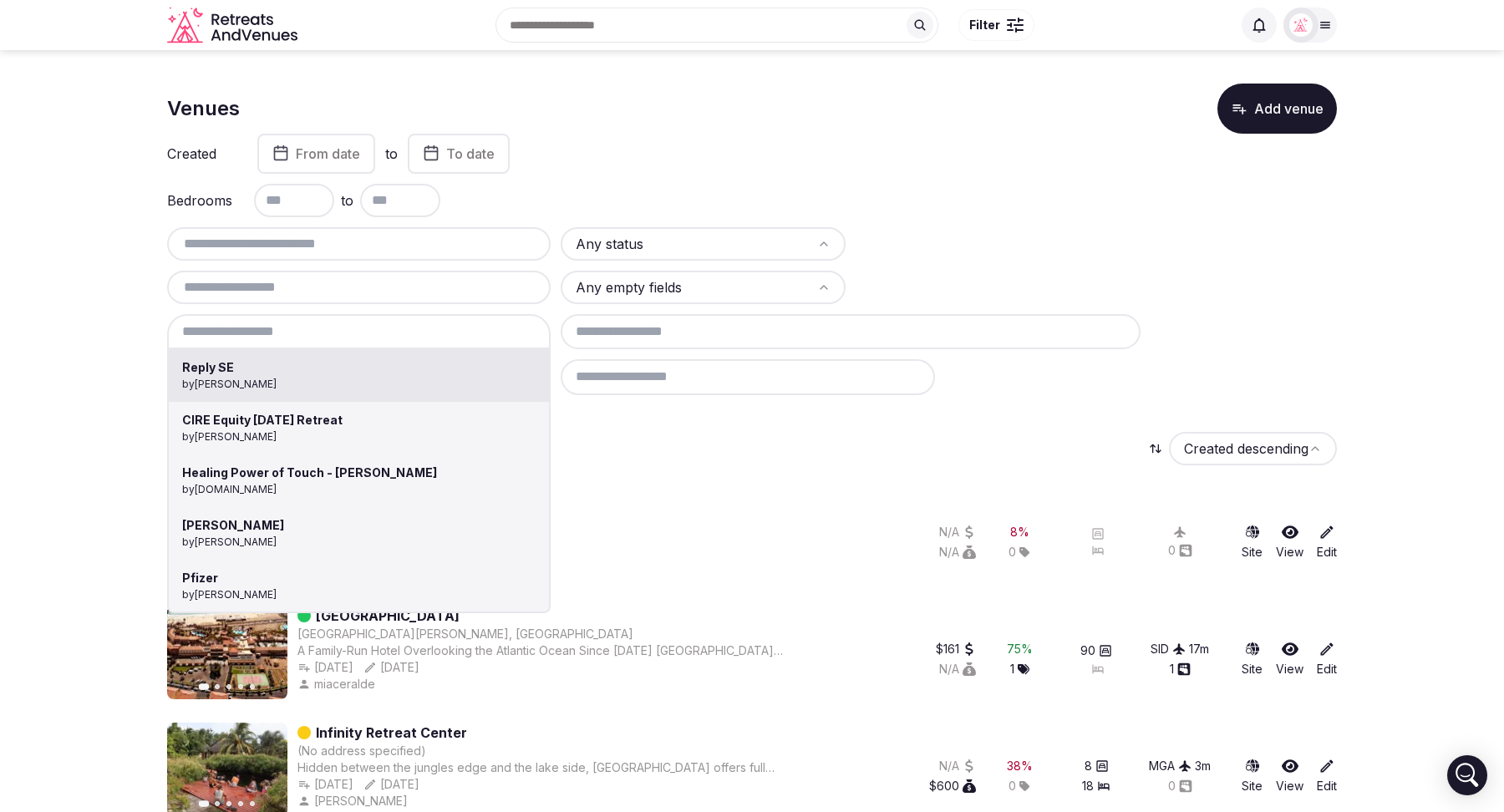
type input "**********"
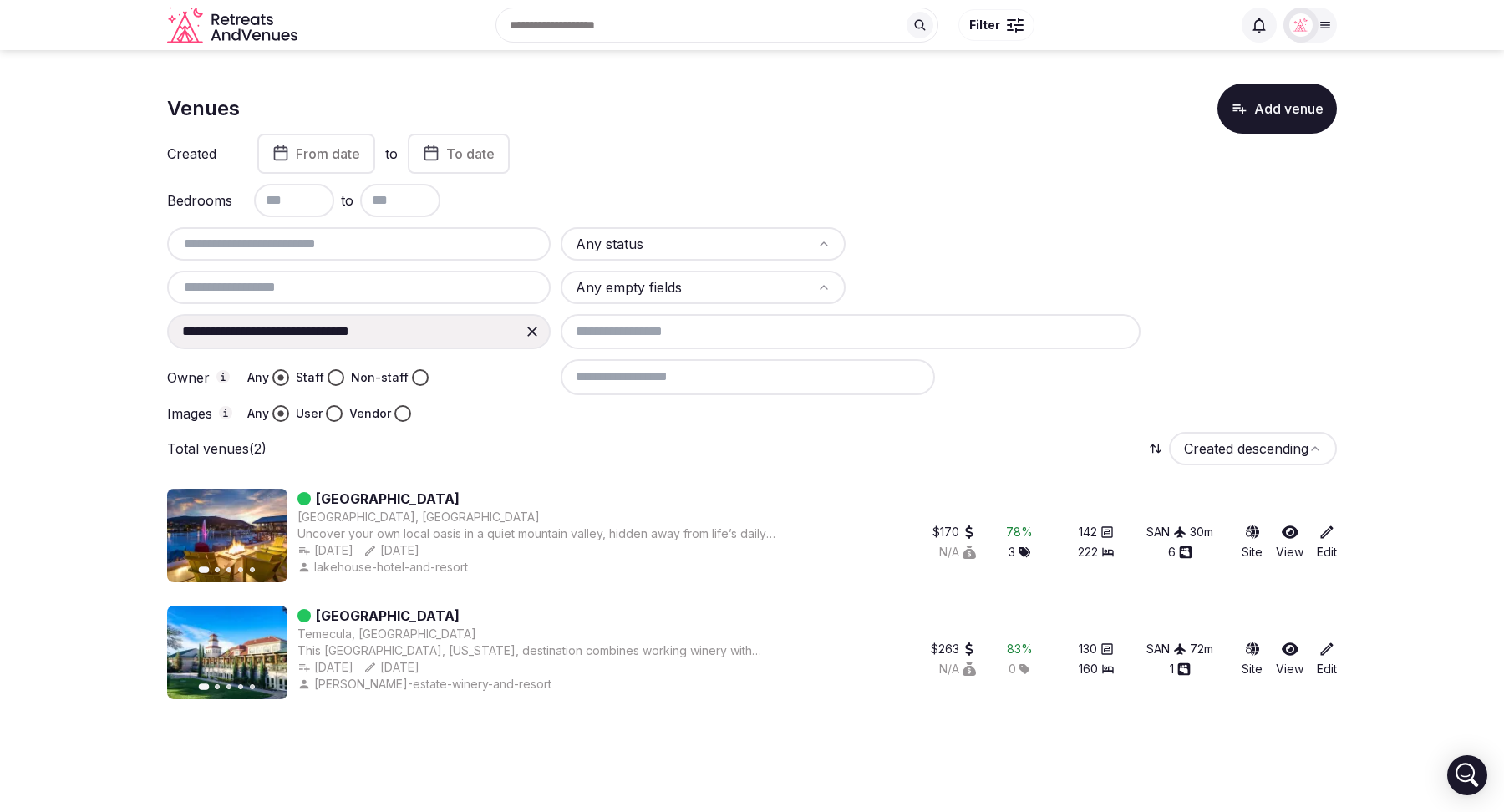
click at [531, 335] on icon at bounding box center [532, 331] width 16 height 16
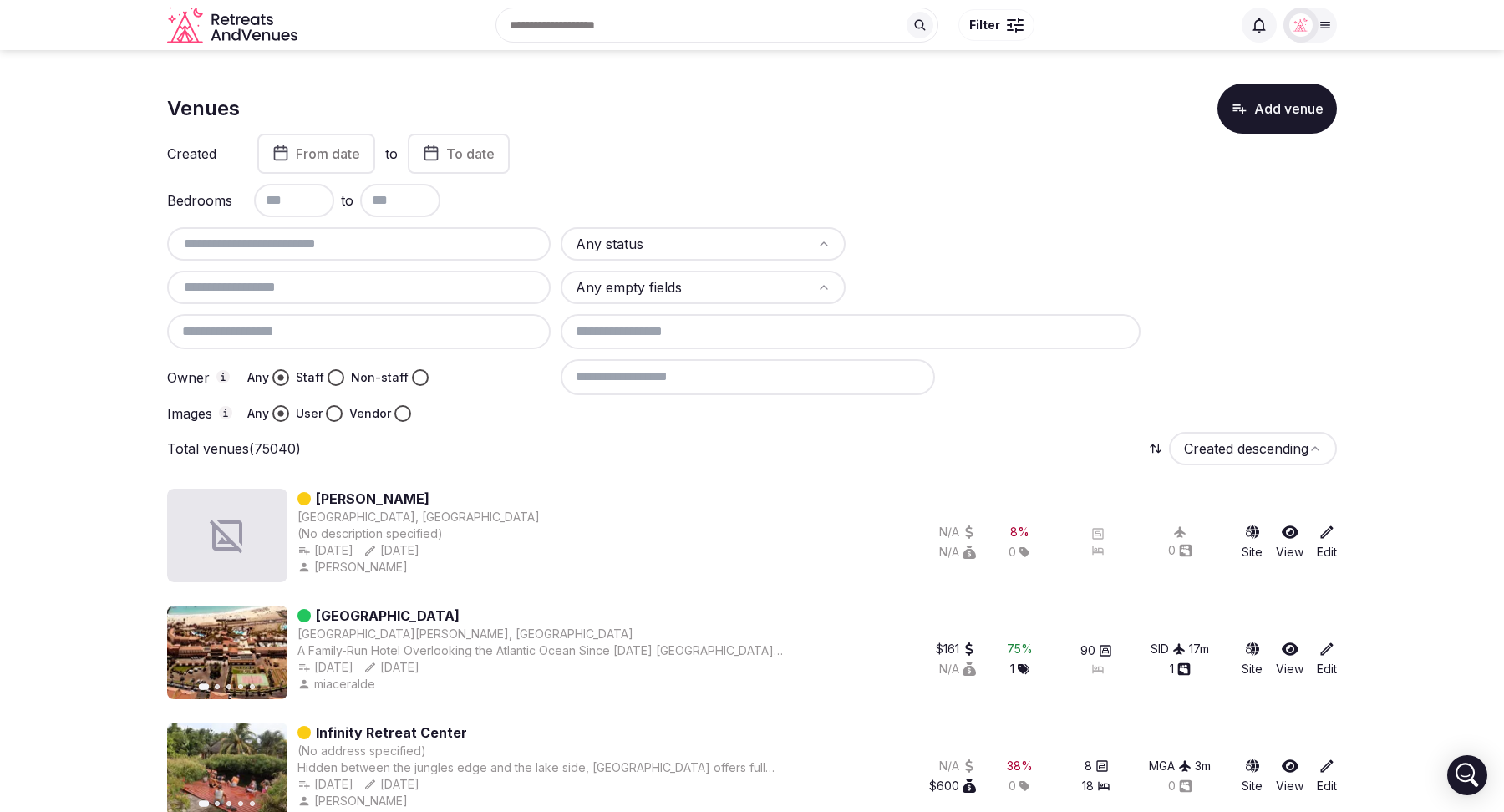
click at [248, 339] on div at bounding box center [359, 331] width 383 height 35
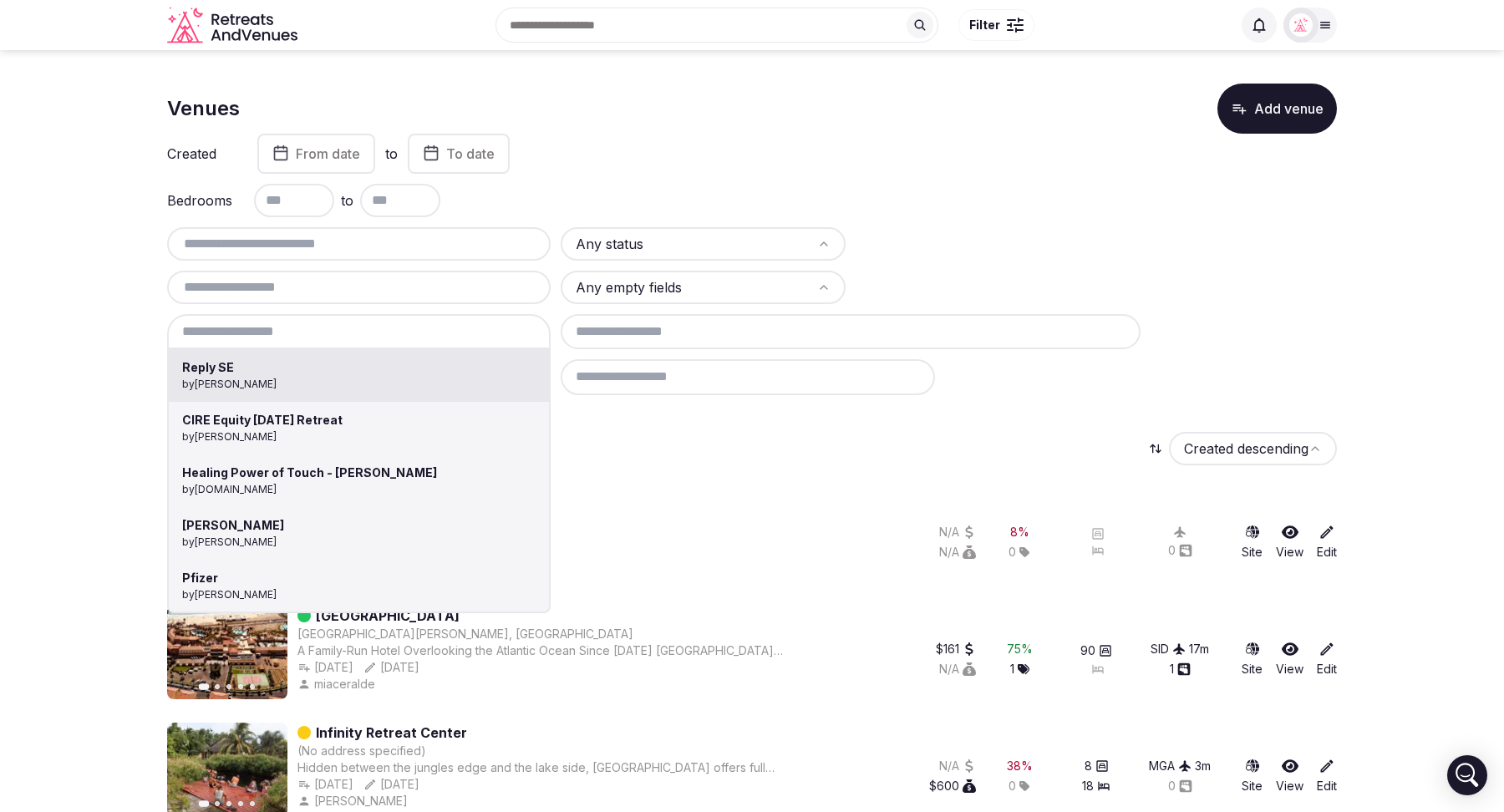
type input "**********"
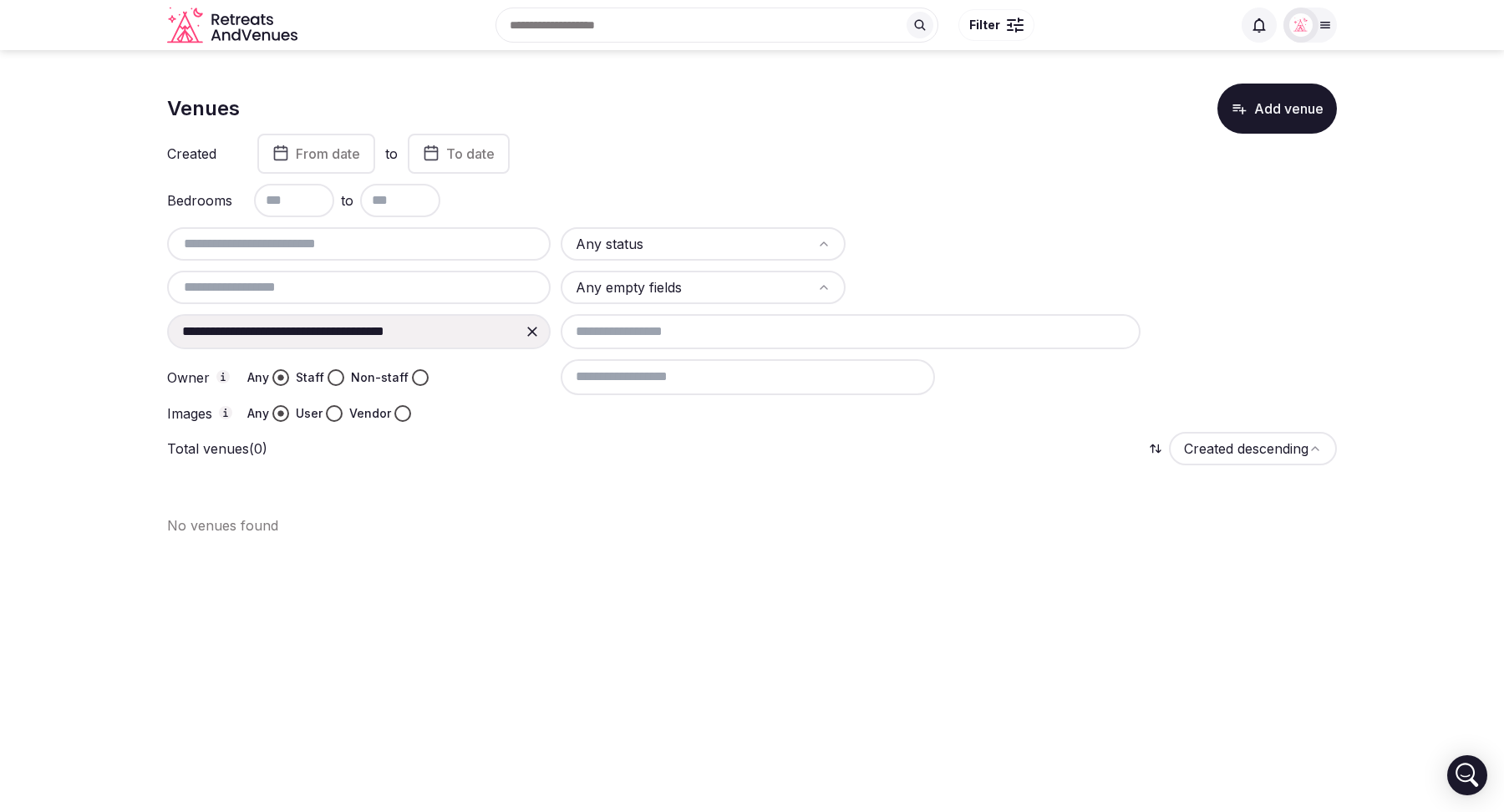
click at [528, 325] on icon at bounding box center [532, 331] width 16 height 16
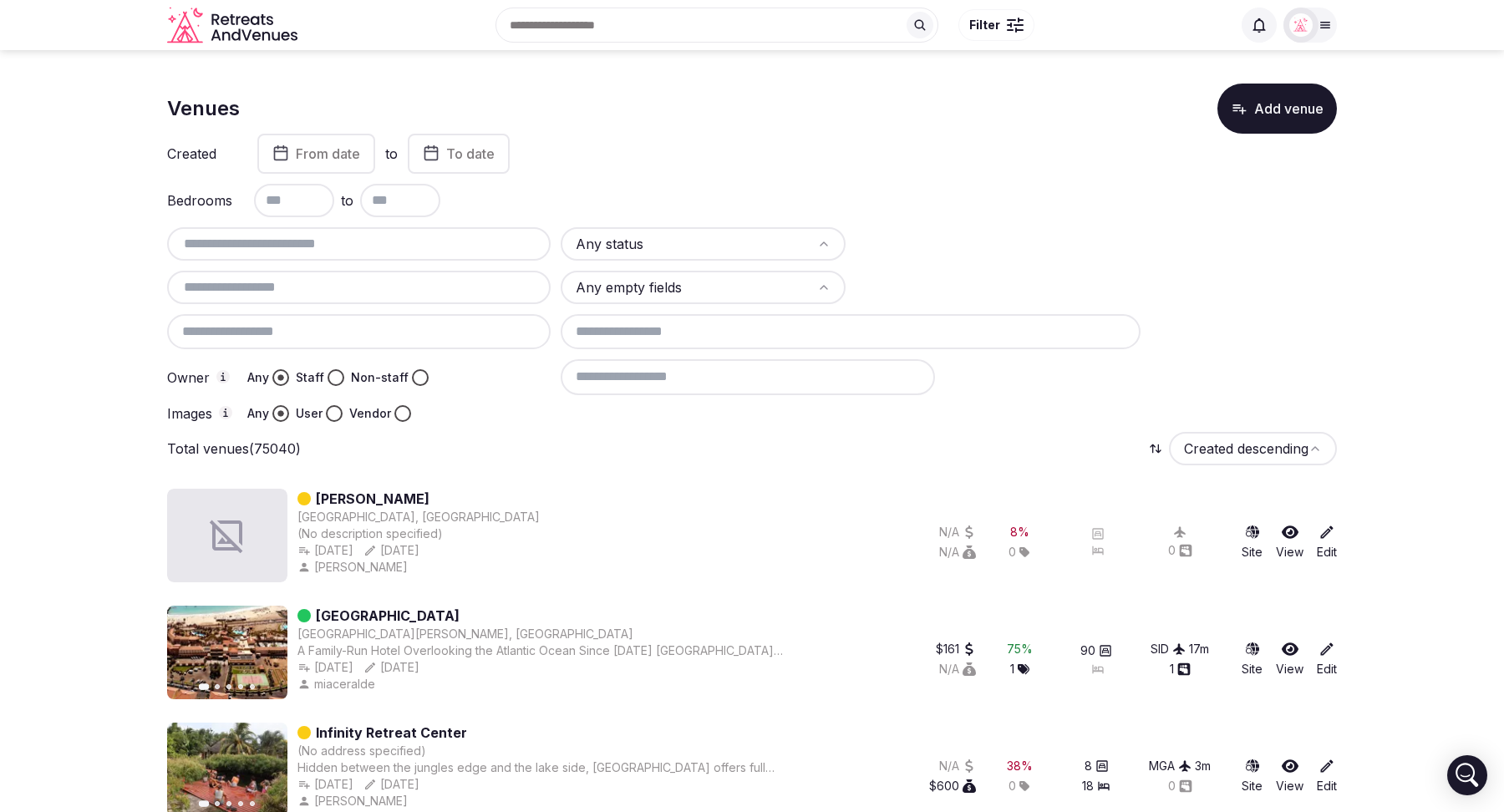
click at [299, 318] on div at bounding box center [359, 331] width 383 height 35
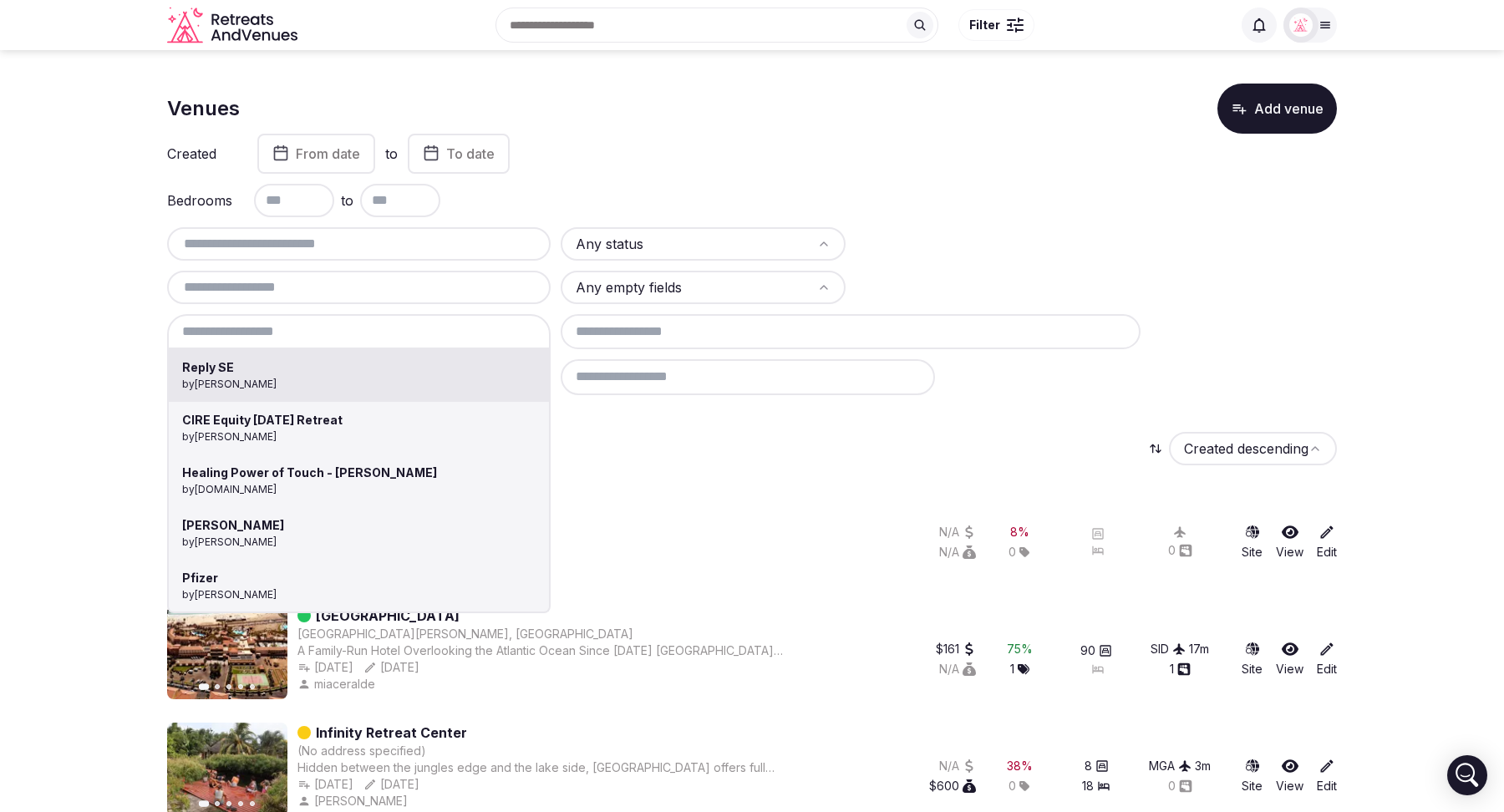
type input "********"
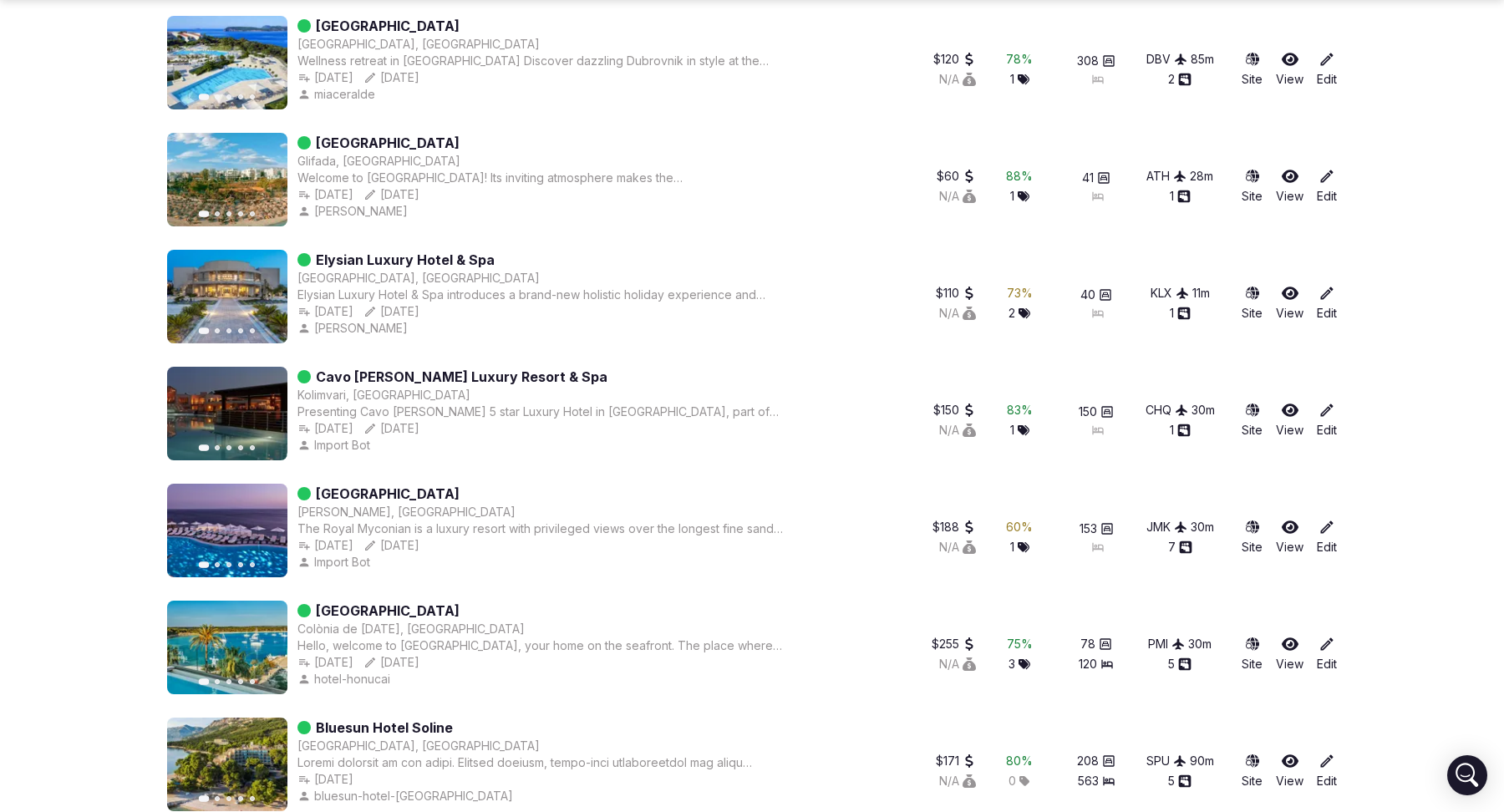
scroll to position [614, 0]
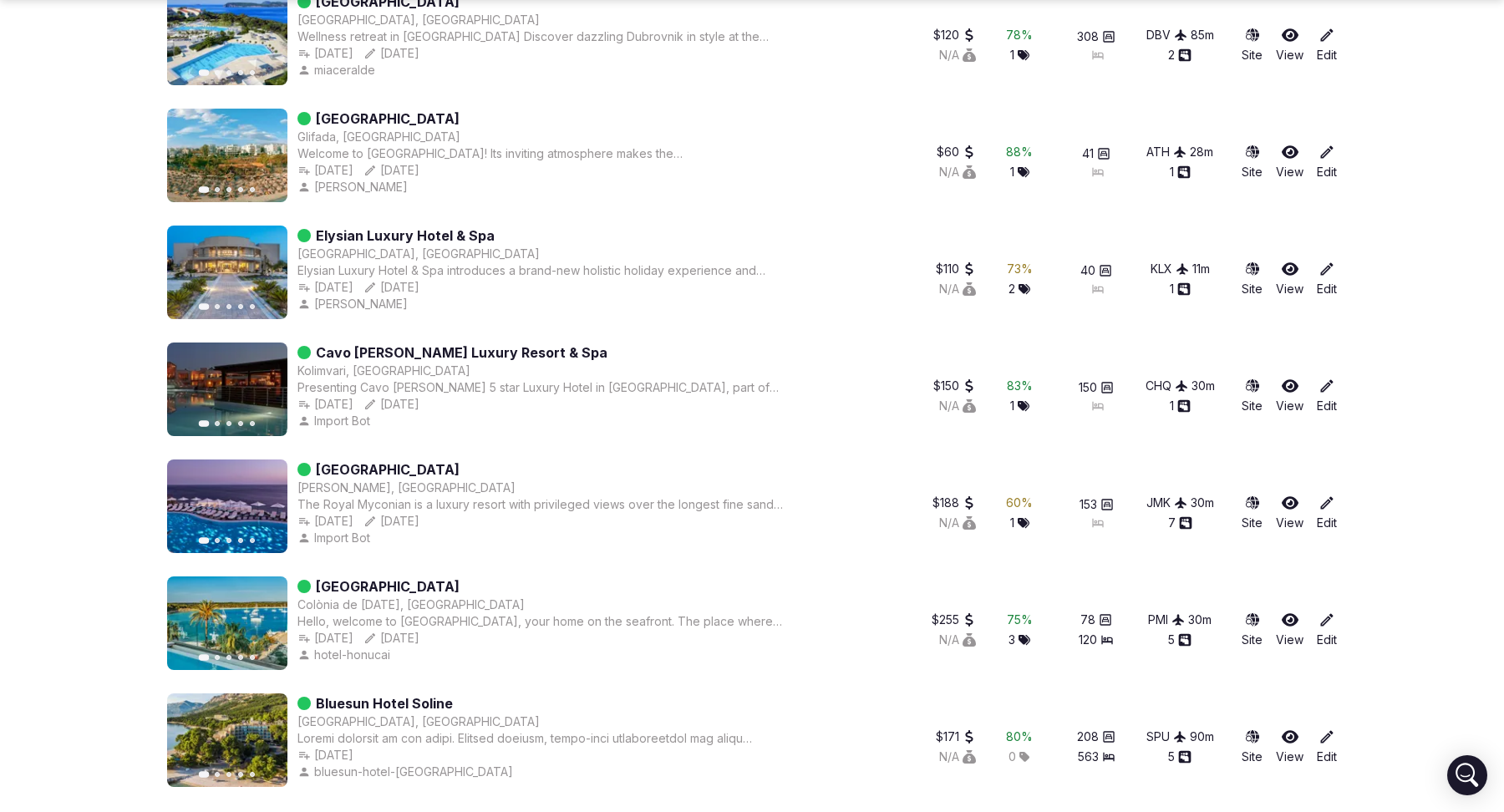
click at [267, 727] on button "Next slide" at bounding box center [263, 740] width 27 height 27
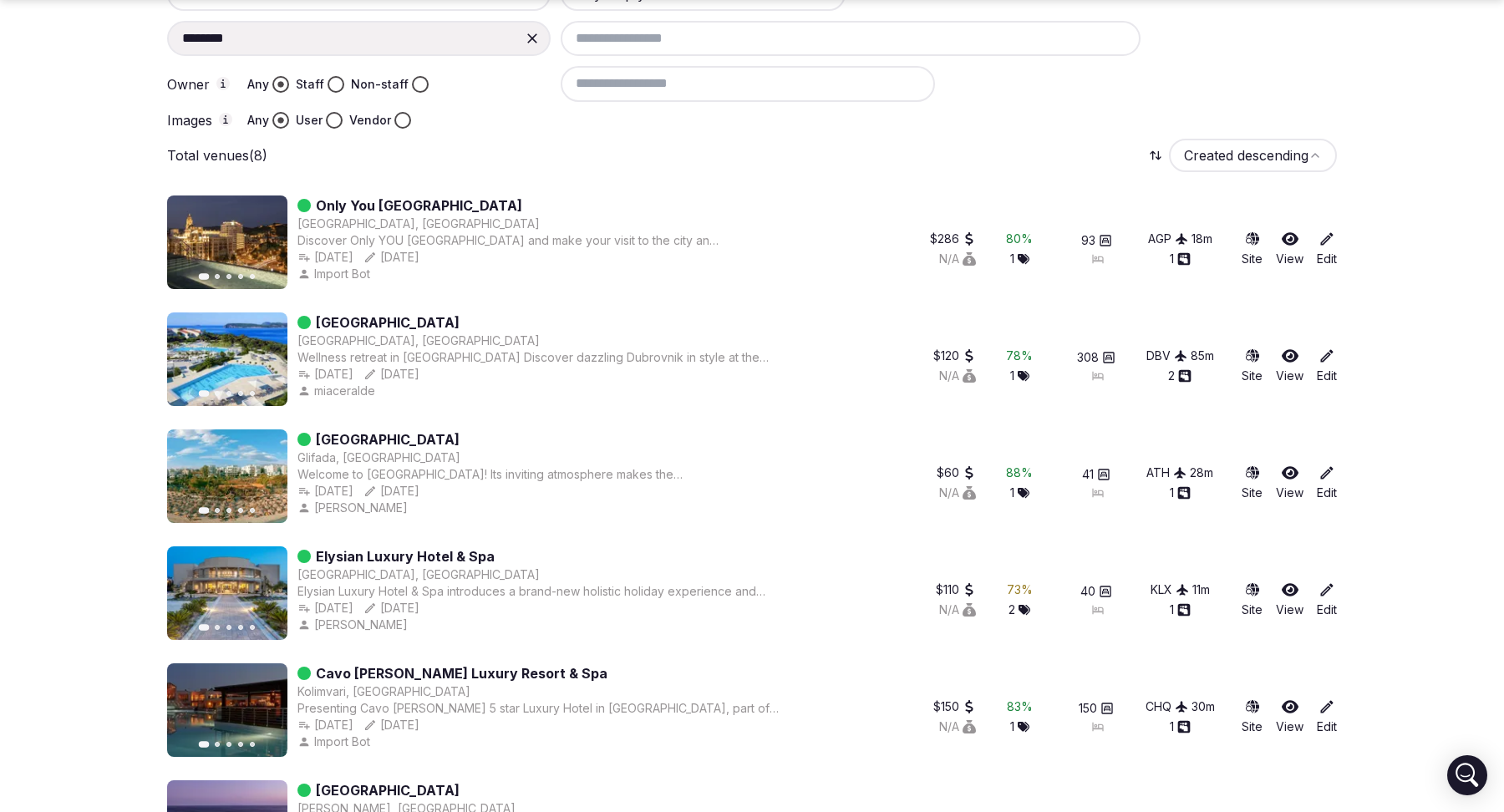
scroll to position [342, 0]
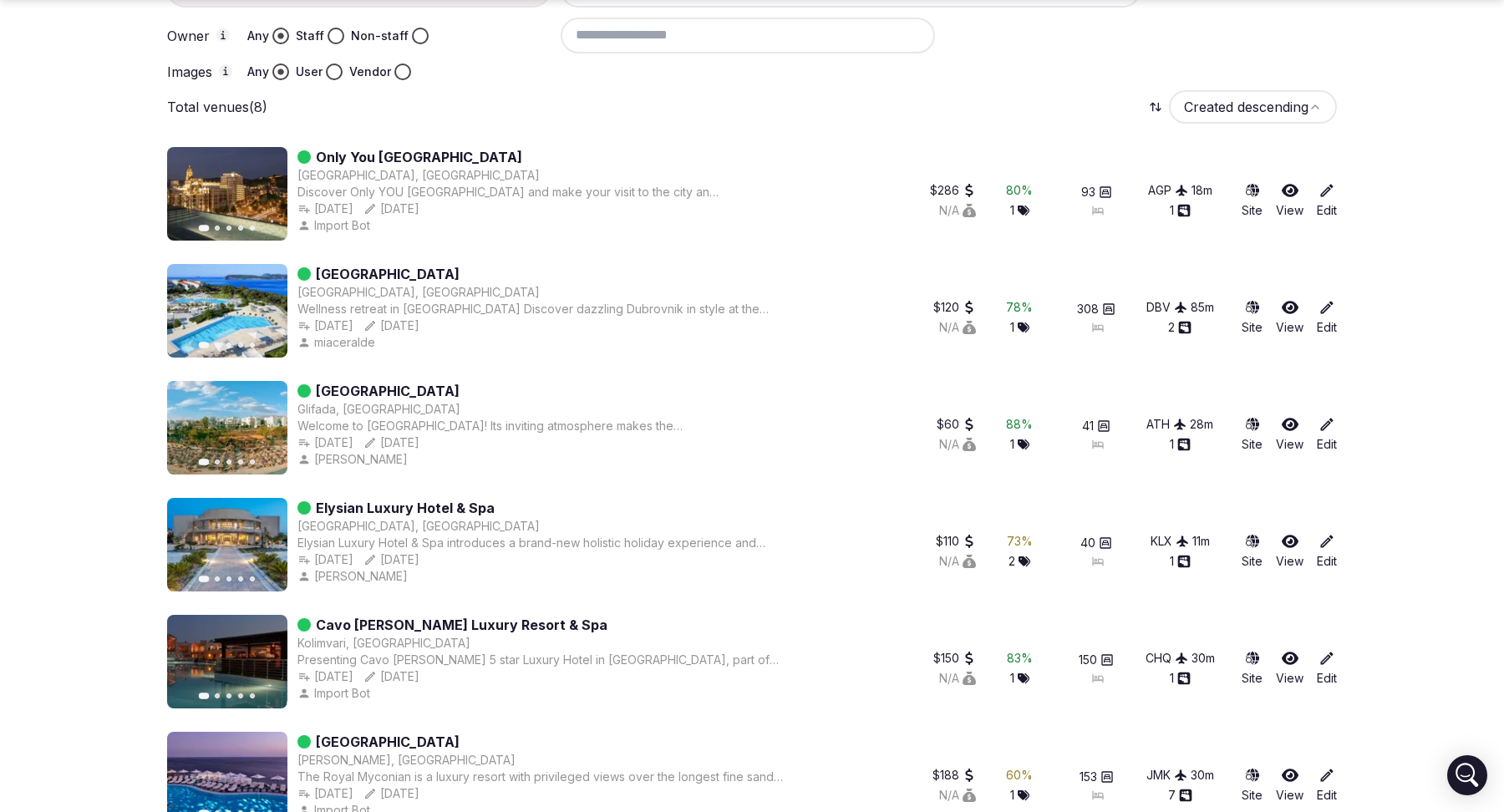
click at [268, 422] on icon "button" at bounding box center [263, 427] width 13 height 13
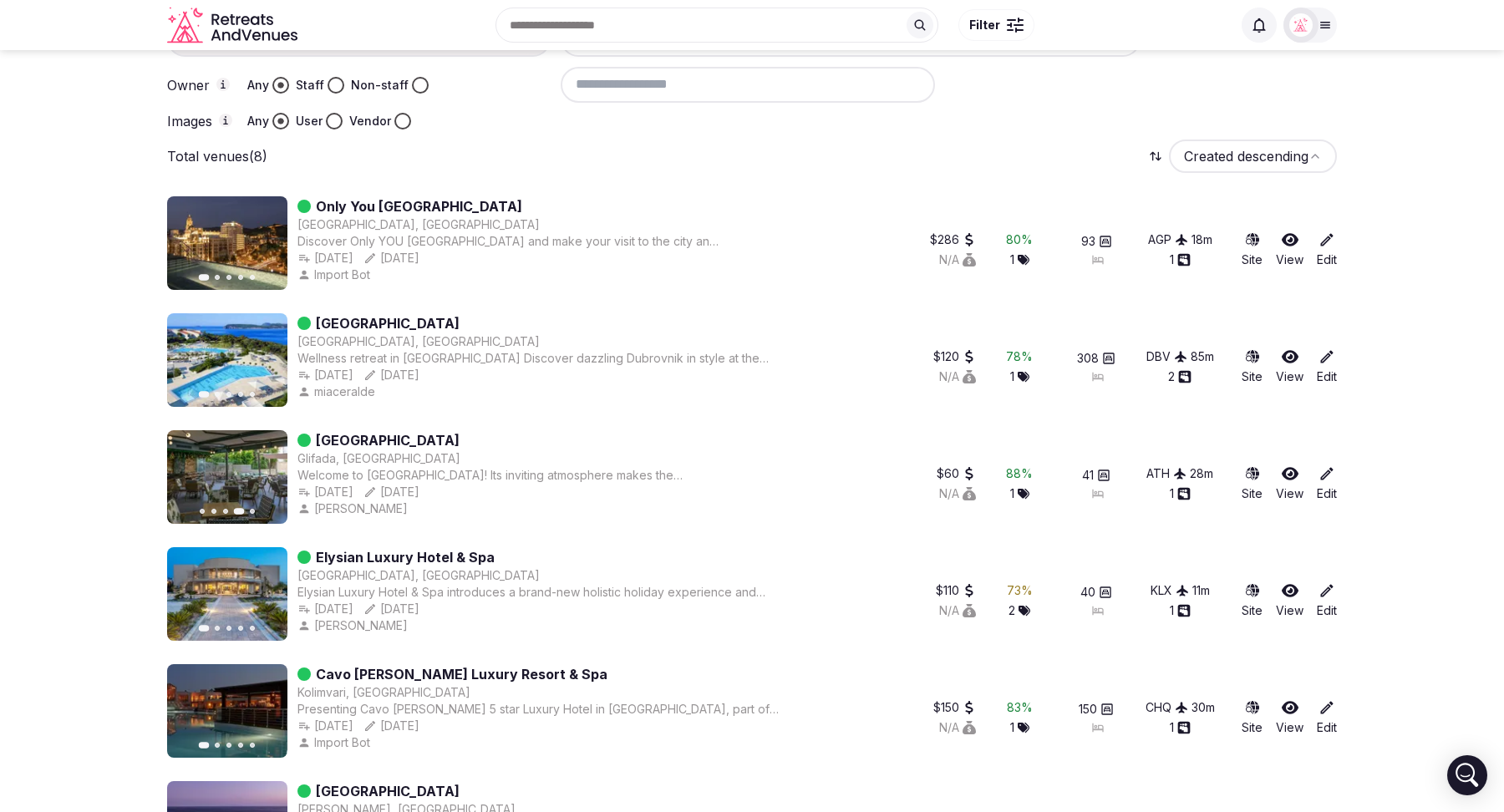
scroll to position [0, 0]
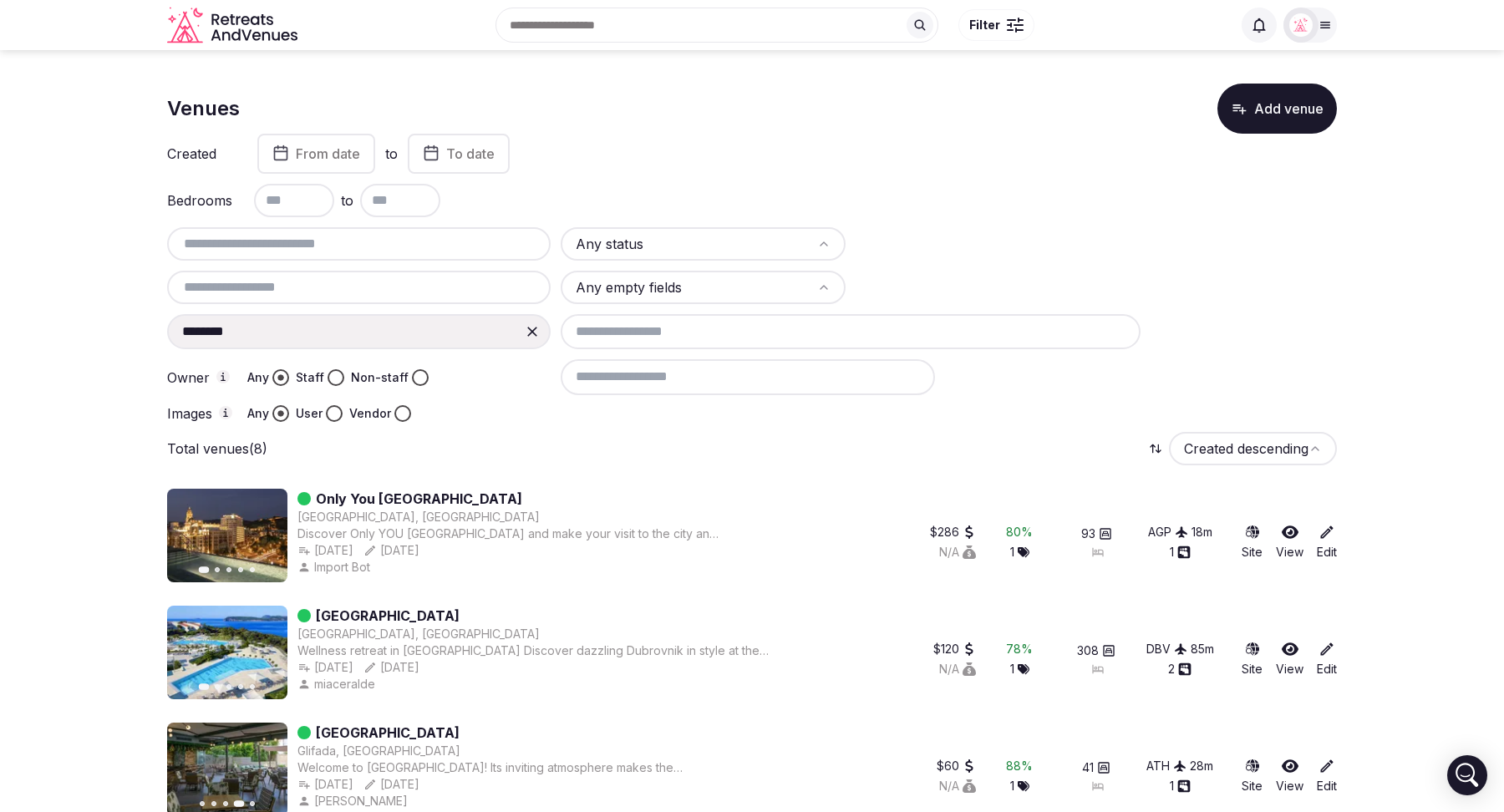
click at [356, 488] on link "Only You Hotel Málaga" at bounding box center [419, 498] width 206 height 20
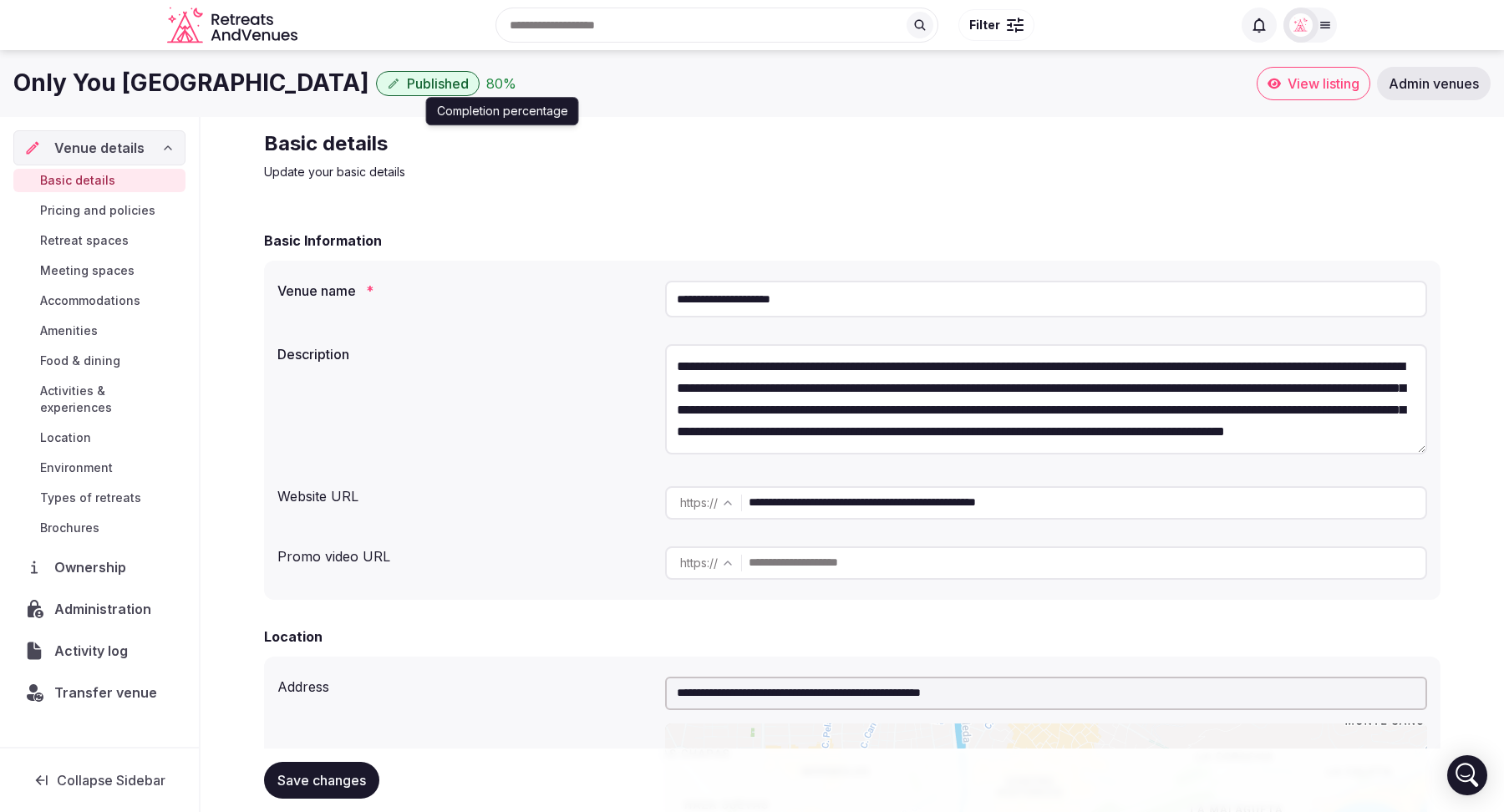
click at [486, 85] on div "80 %" at bounding box center [501, 83] width 30 height 20
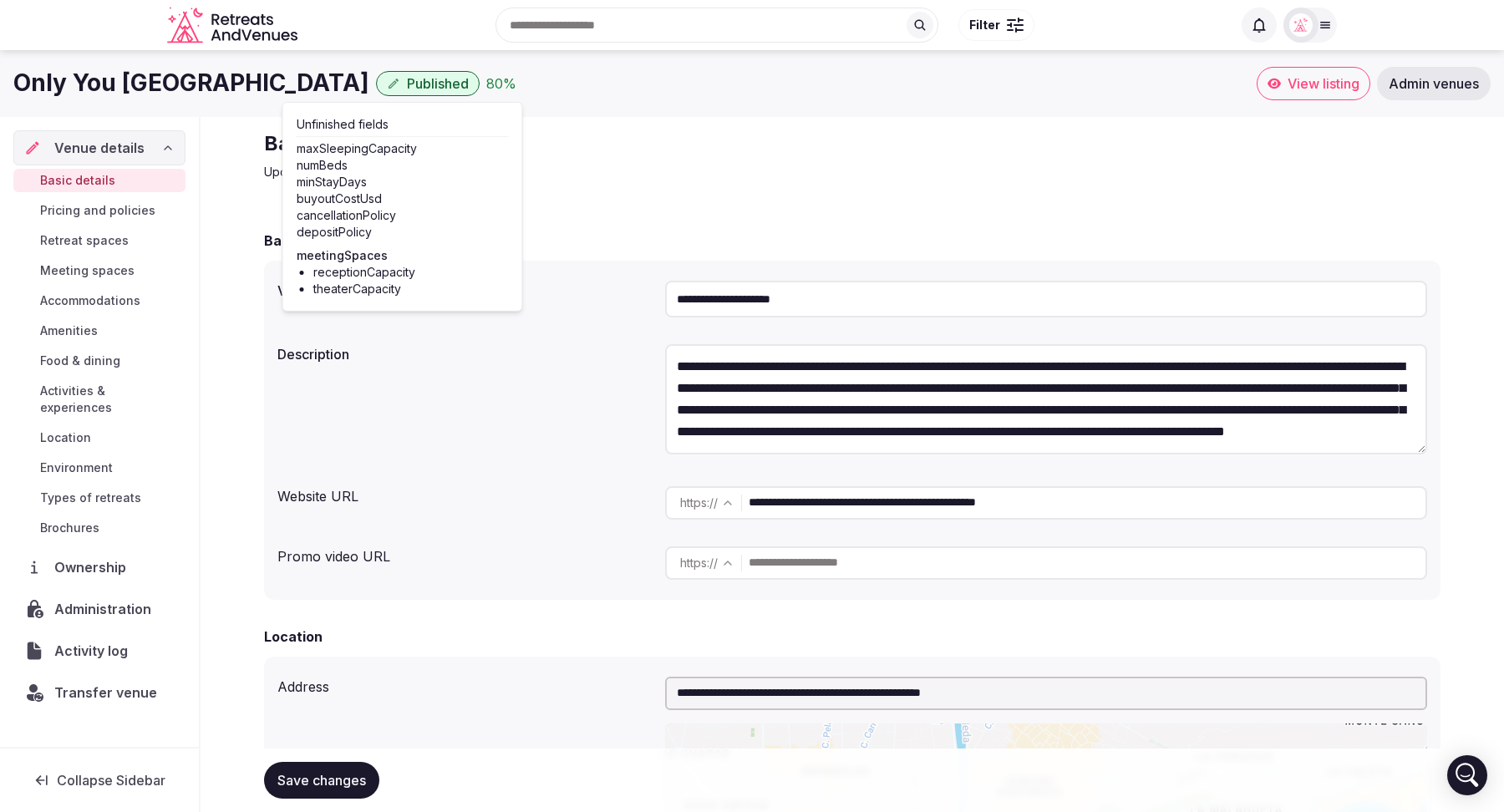
click at [568, 357] on label "Description" at bounding box center [464, 354] width 375 height 13
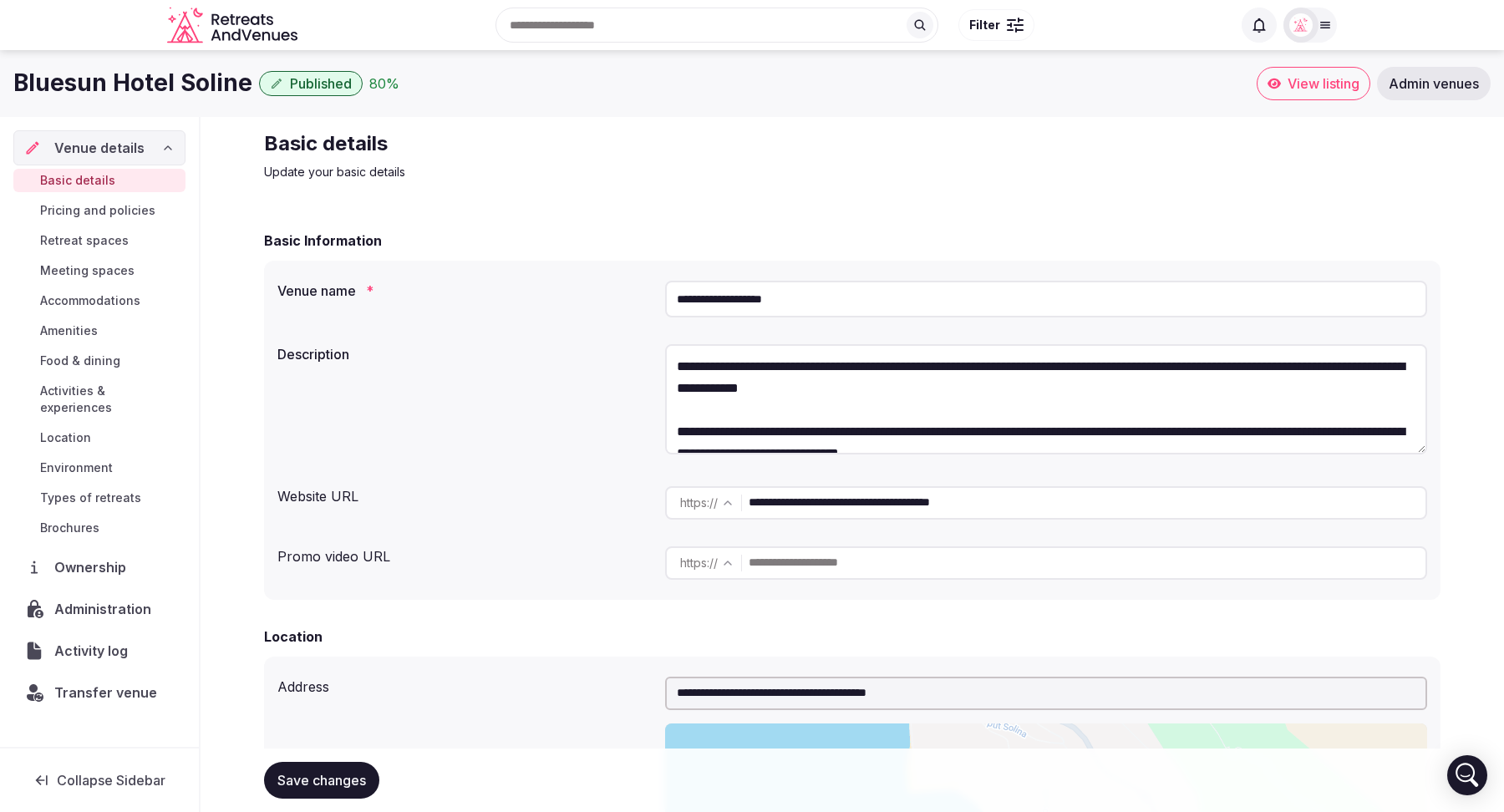
click at [585, 329] on div "**********" at bounding box center [852, 430] width 1177 height 339
